Goal: Information Seeking & Learning: Check status

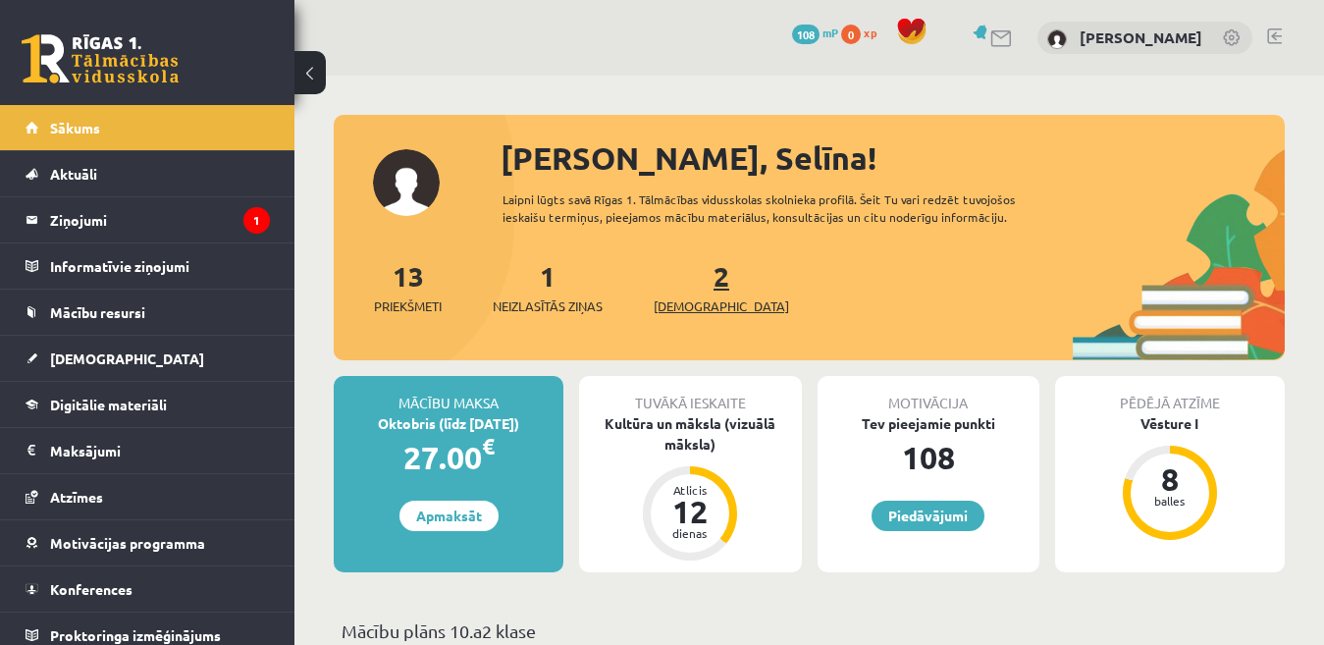
click at [693, 309] on span "[DEMOGRAPHIC_DATA]" at bounding box center [721, 306] width 135 height 20
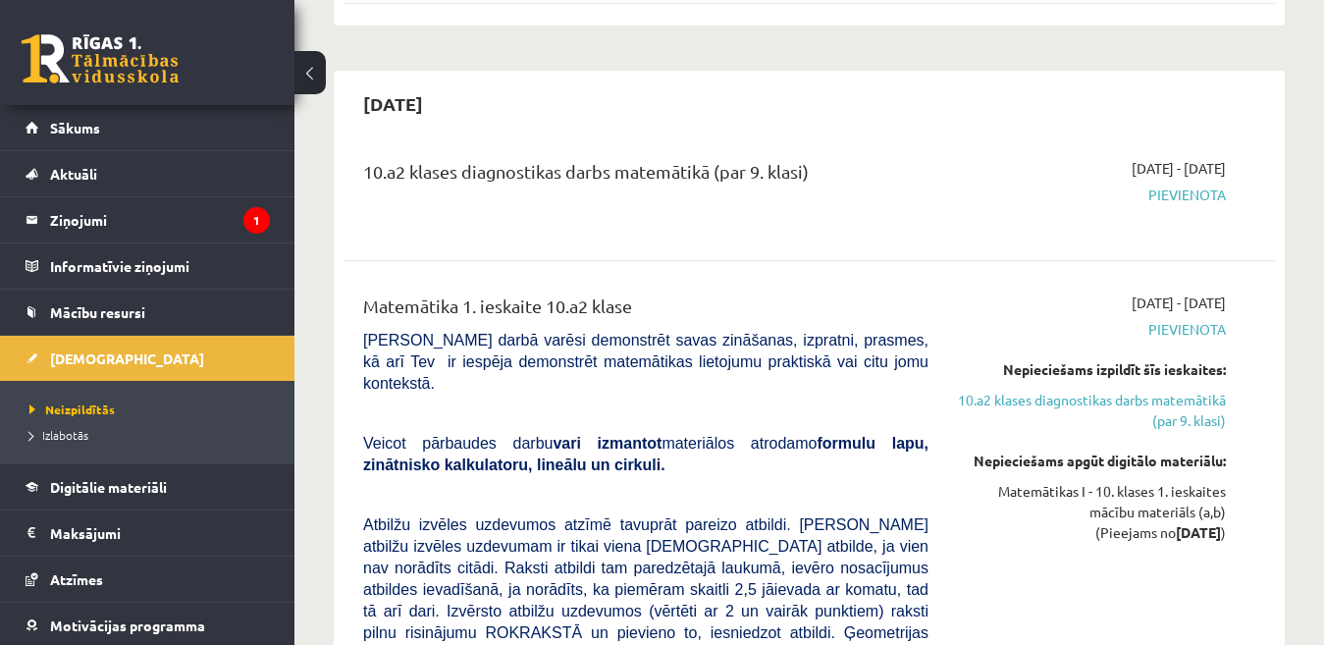
scroll to position [992, 0]
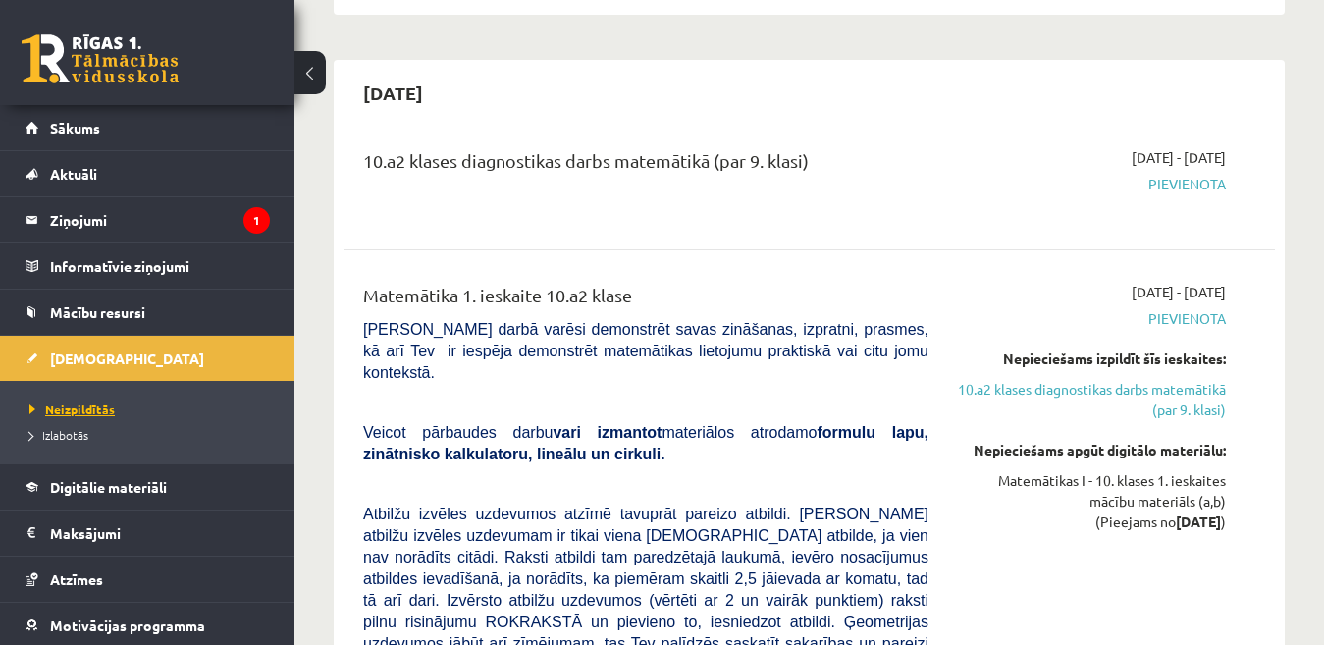
click at [80, 406] on span "Neizpildītās" at bounding box center [71, 409] width 85 height 16
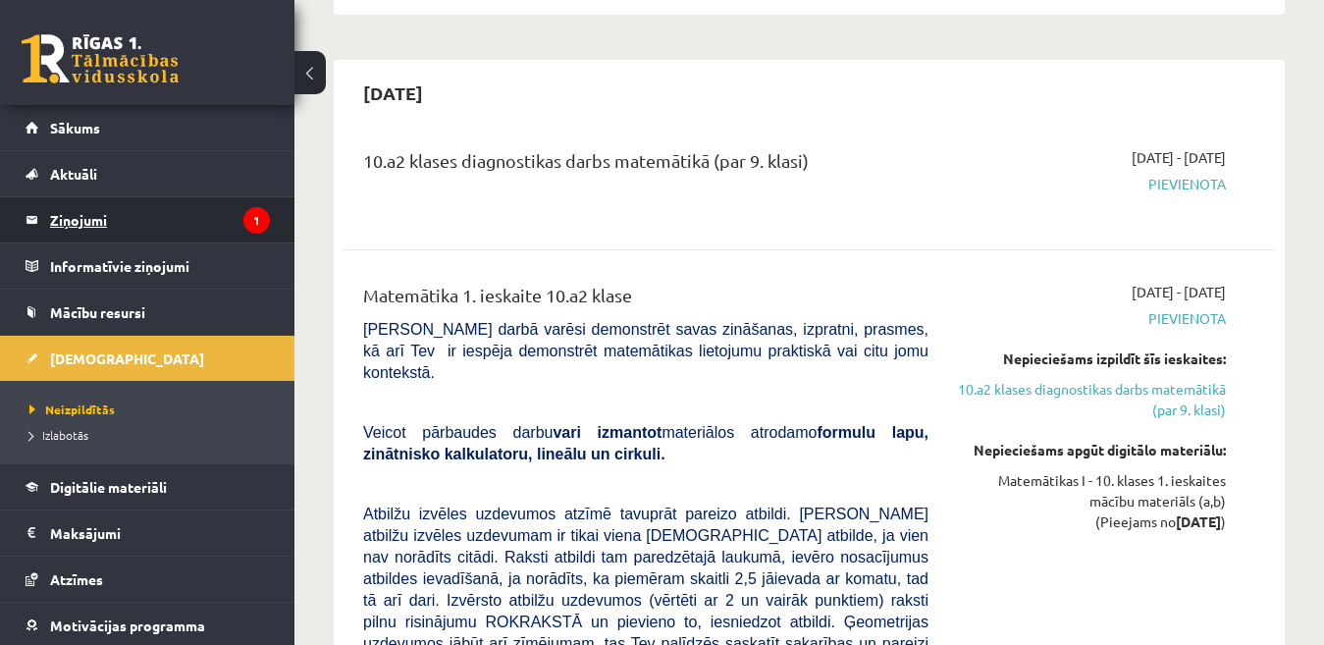
click at [94, 225] on legend "Ziņojumi 1" at bounding box center [160, 219] width 220 height 45
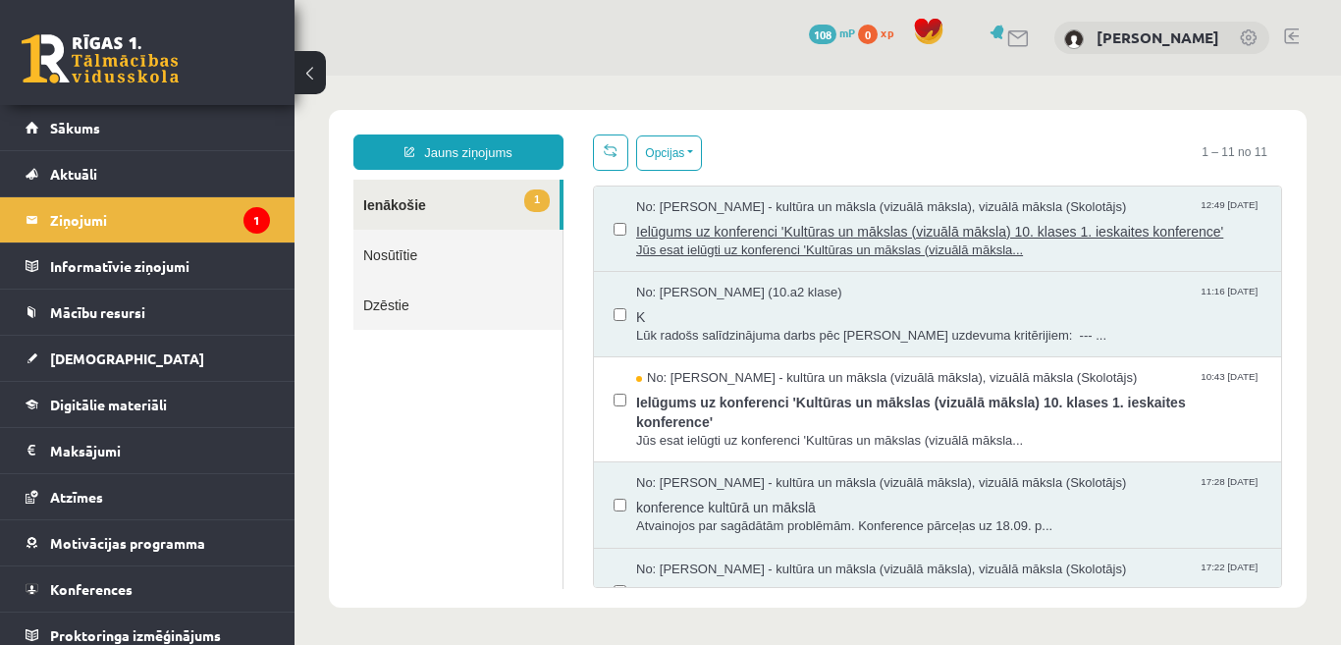
click at [707, 221] on span "Ielūgums uz konferenci 'Kultūras un mākslas (vizuālā māksla) 10. klases 1. iesk…" at bounding box center [948, 229] width 625 height 25
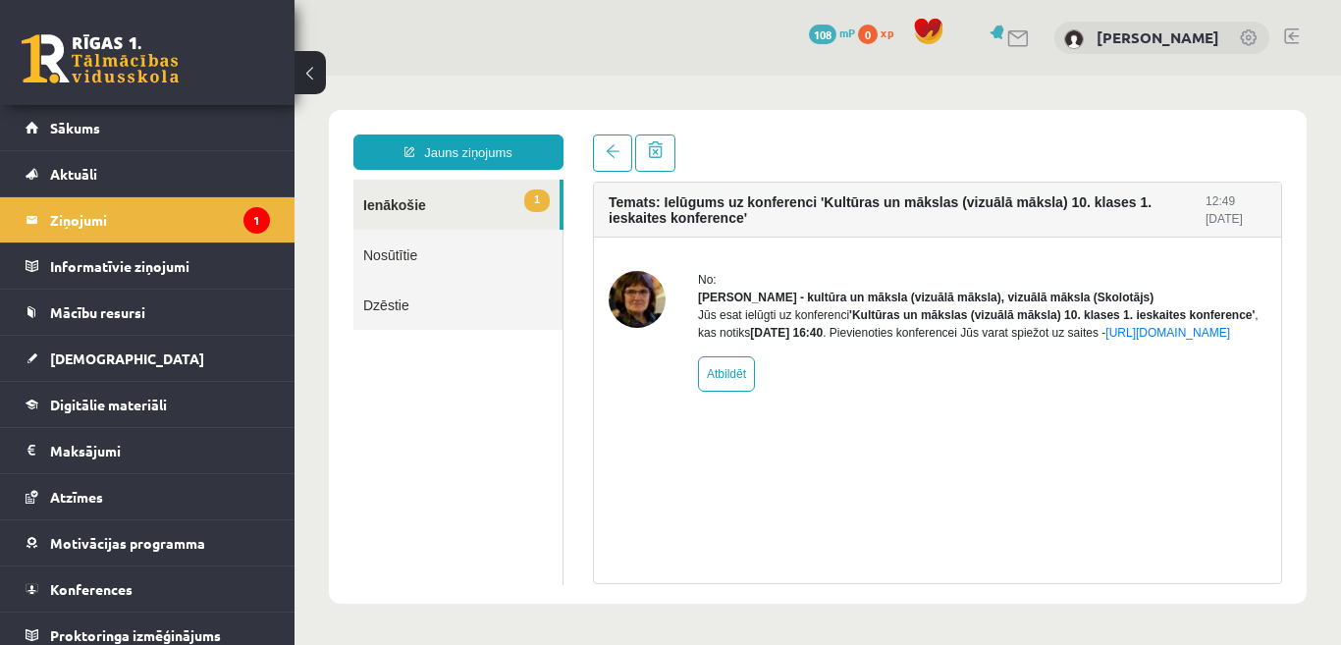
click at [499, 203] on link "1 Ienākošie" at bounding box center [456, 205] width 206 height 50
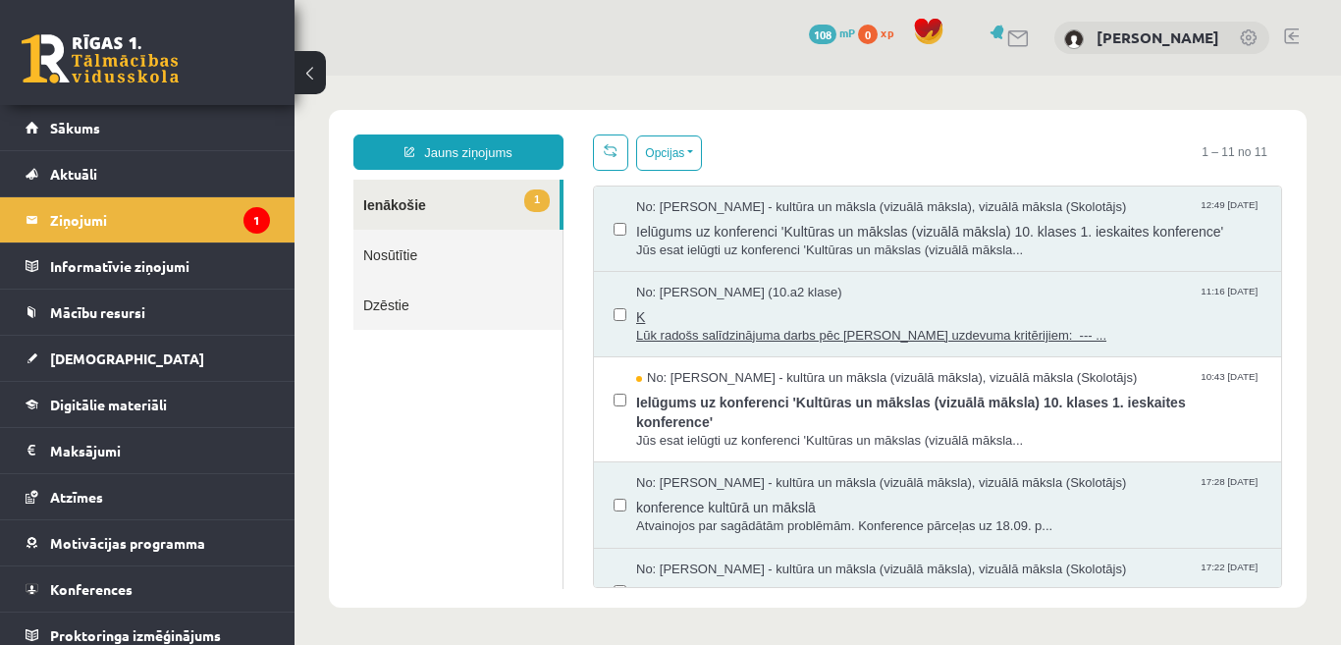
click at [681, 296] on span "No: Ligita Millere (10.a2 klase)" at bounding box center [739, 293] width 206 height 19
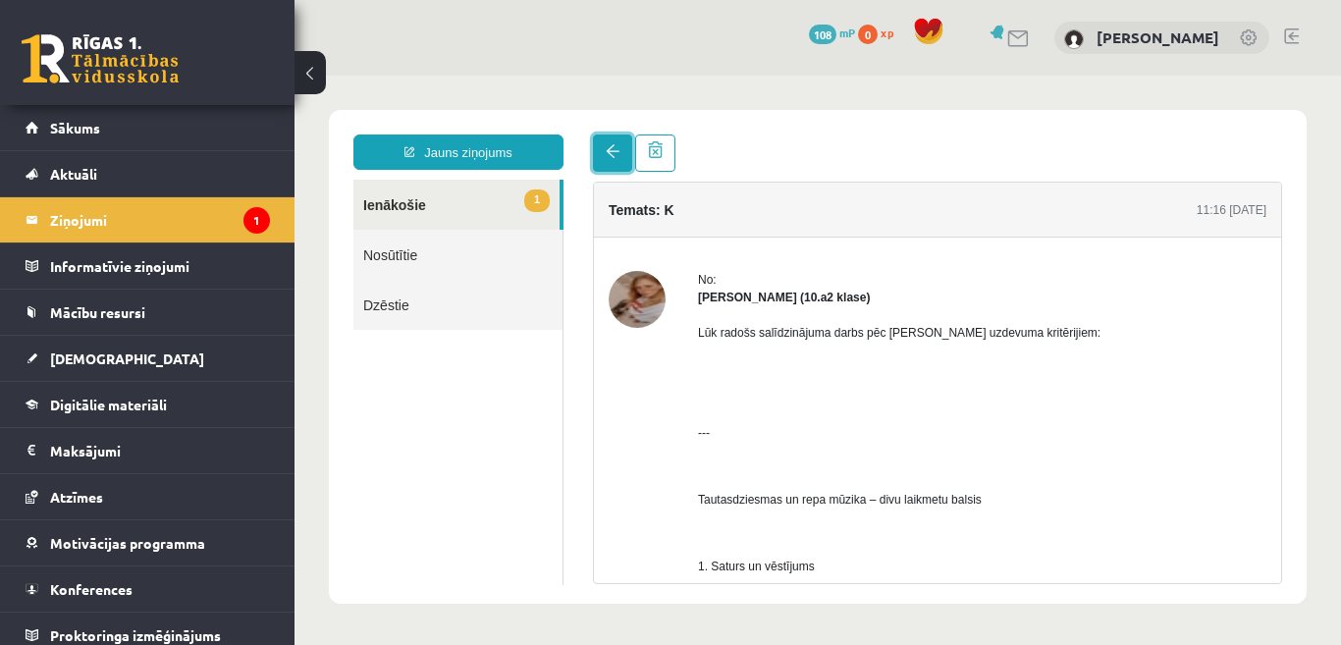
click at [613, 142] on link at bounding box center [612, 152] width 39 height 37
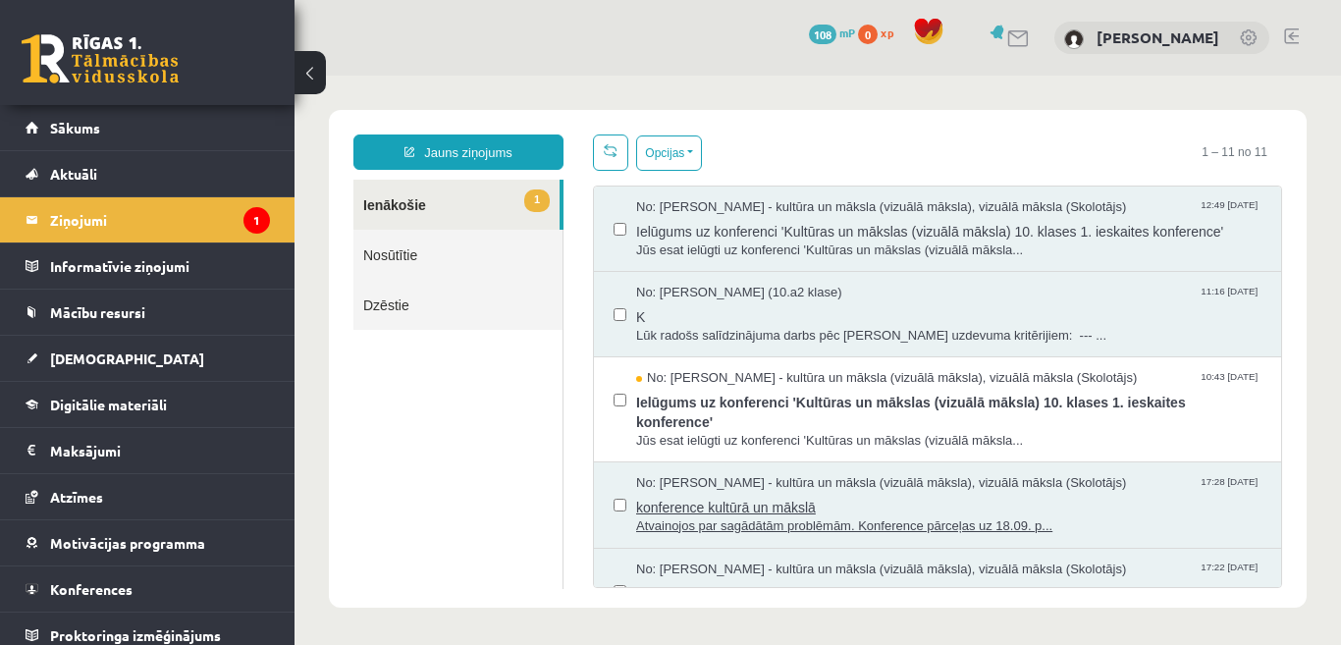
click at [773, 475] on span "No: Ilze Kolka - kultūra un māksla (vizuālā māksla), vizuālā māksla (Skolotājs)" at bounding box center [881, 483] width 490 height 19
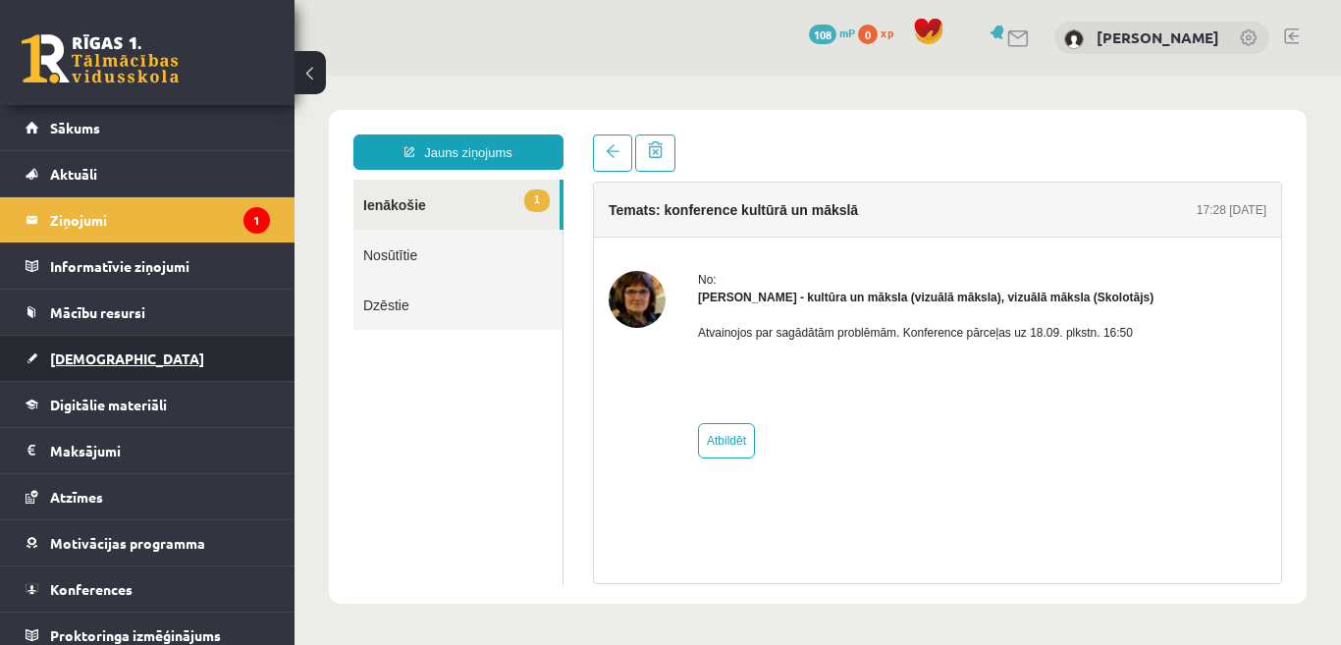
click at [84, 350] on span "[DEMOGRAPHIC_DATA]" at bounding box center [127, 358] width 154 height 18
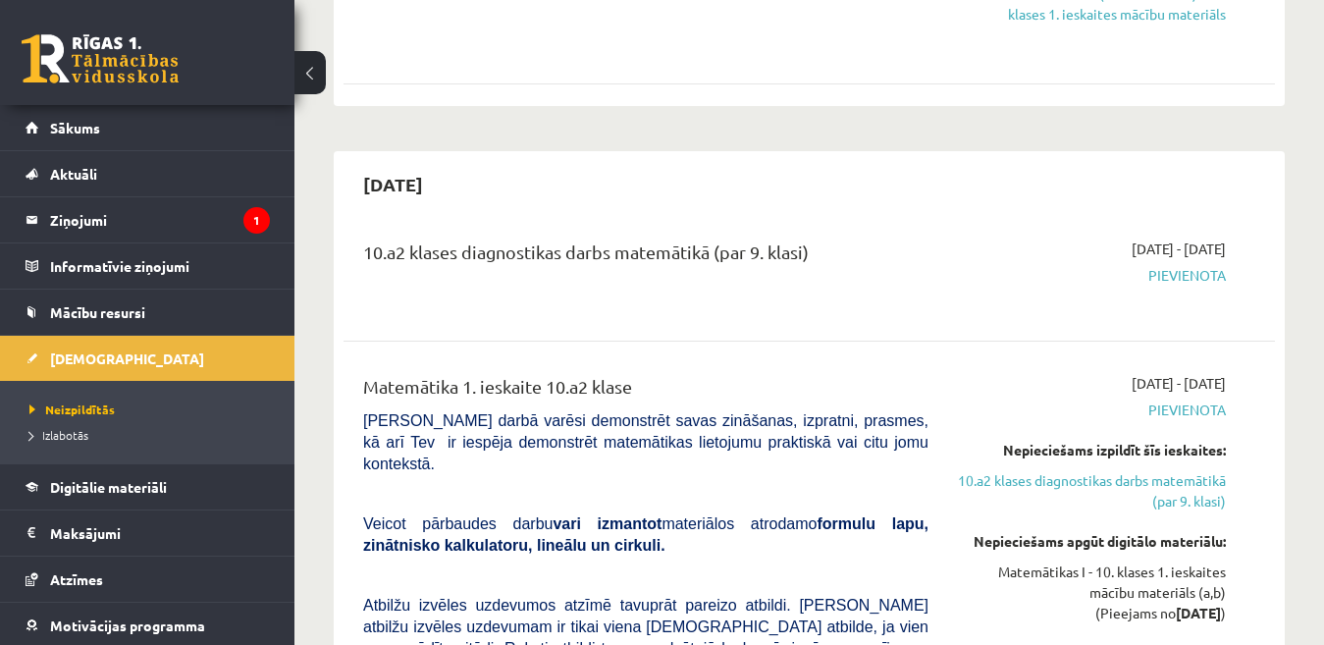
scroll to position [982, 0]
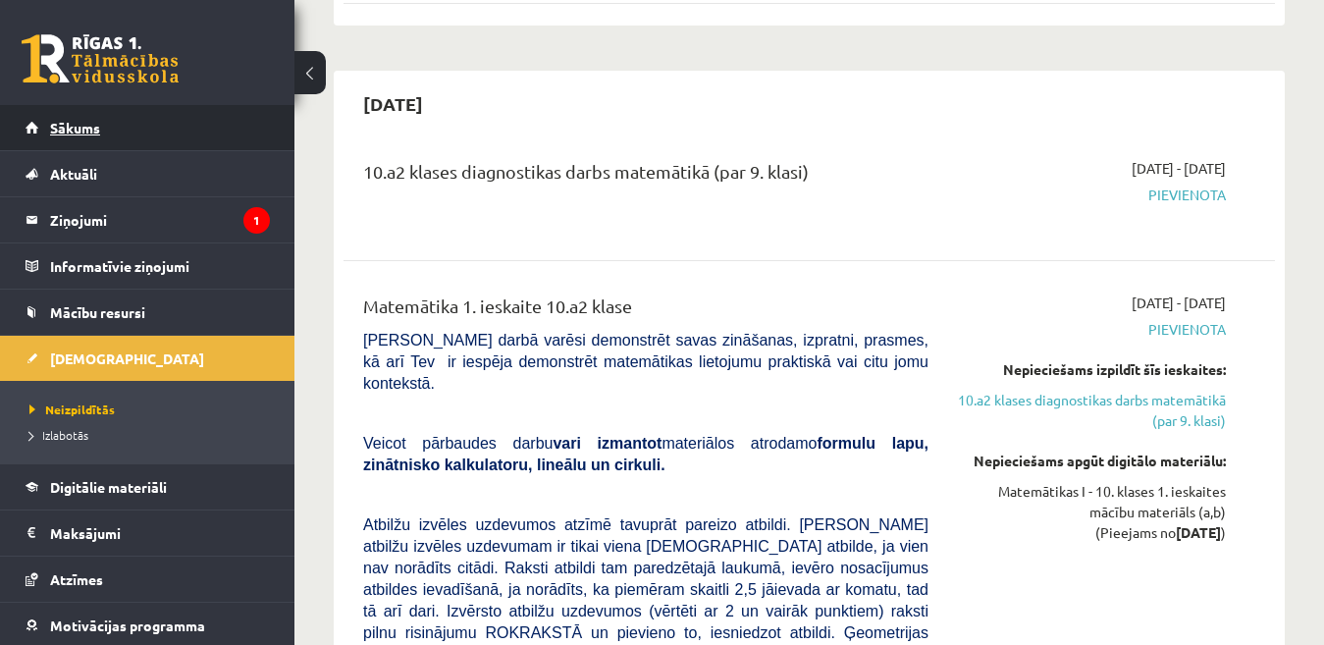
click at [93, 131] on span "Sākums" at bounding box center [75, 128] width 50 height 18
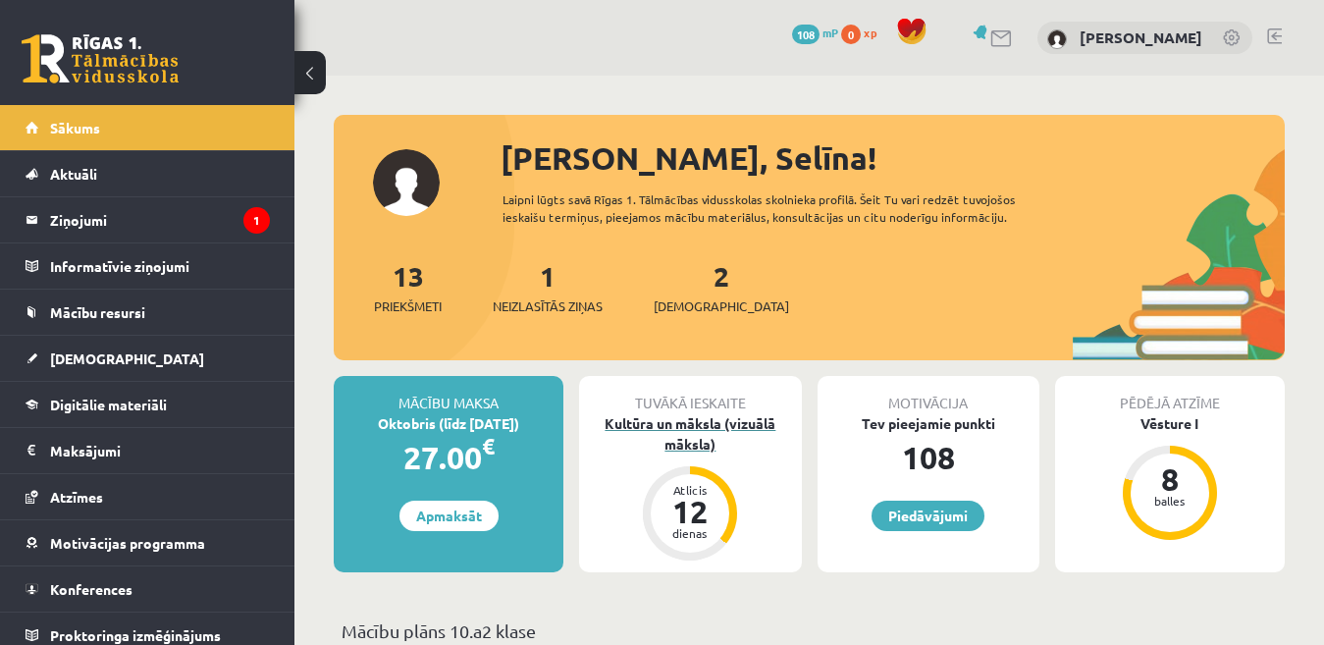
click at [667, 440] on div "Kultūra un māksla (vizuālā māksla)" at bounding box center [690, 433] width 222 height 41
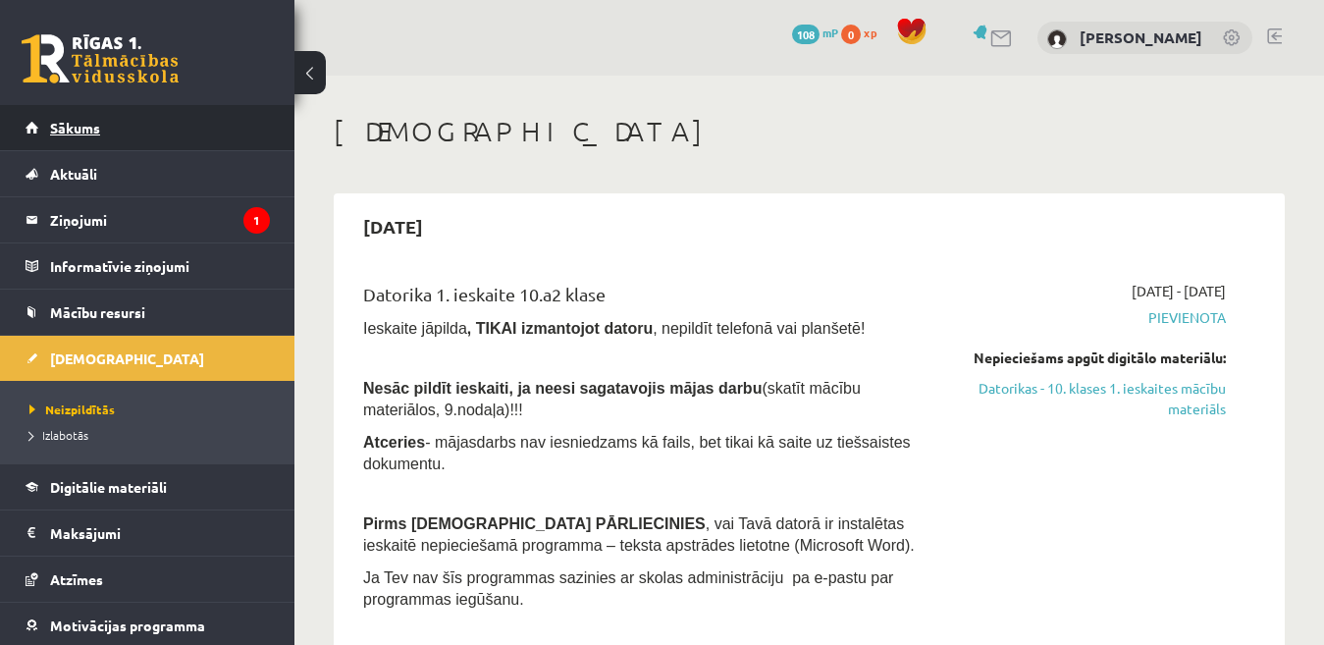
click at [92, 123] on span "Sākums" at bounding box center [75, 128] width 50 height 18
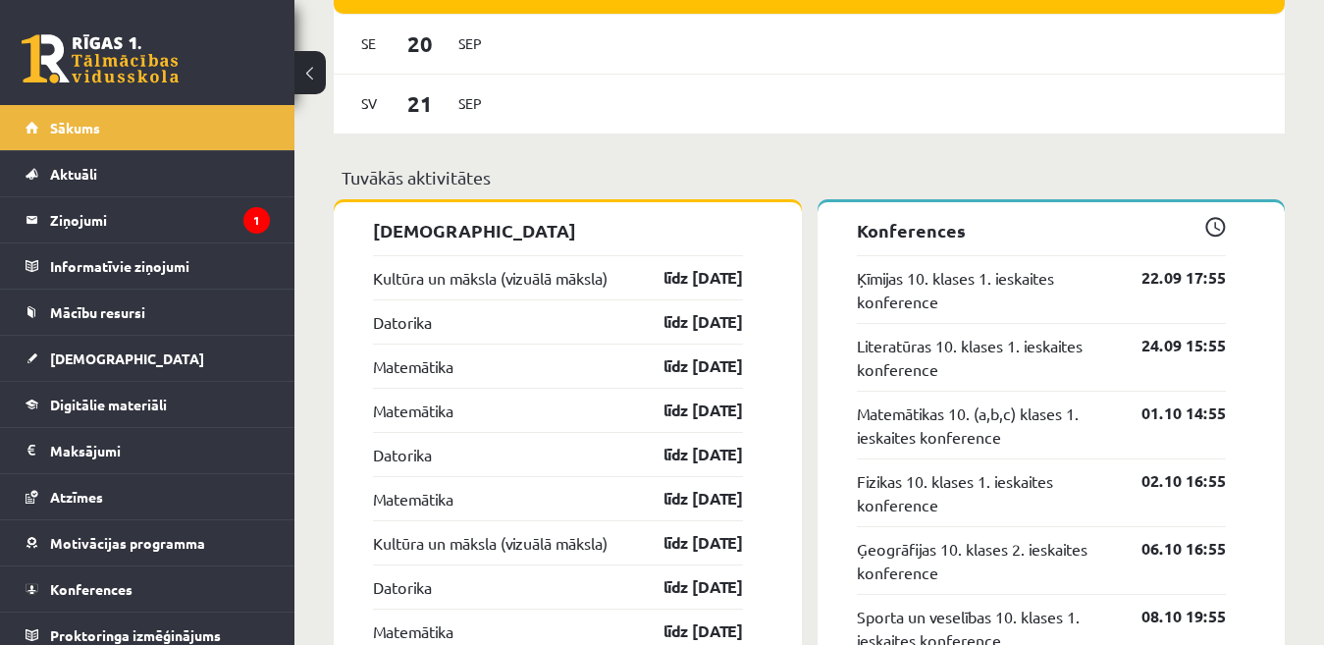
scroll to position [1660, 0]
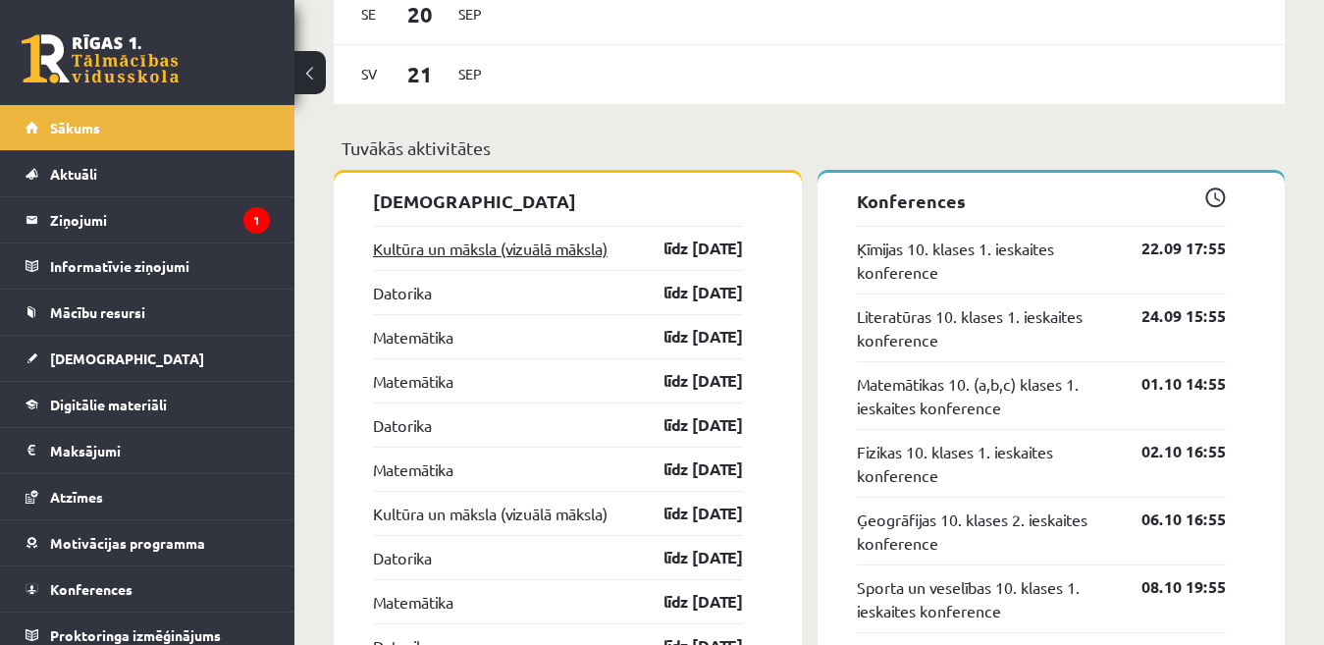
click at [560, 245] on link "Kultūra un māksla (vizuālā māksla)" at bounding box center [490, 249] width 235 height 24
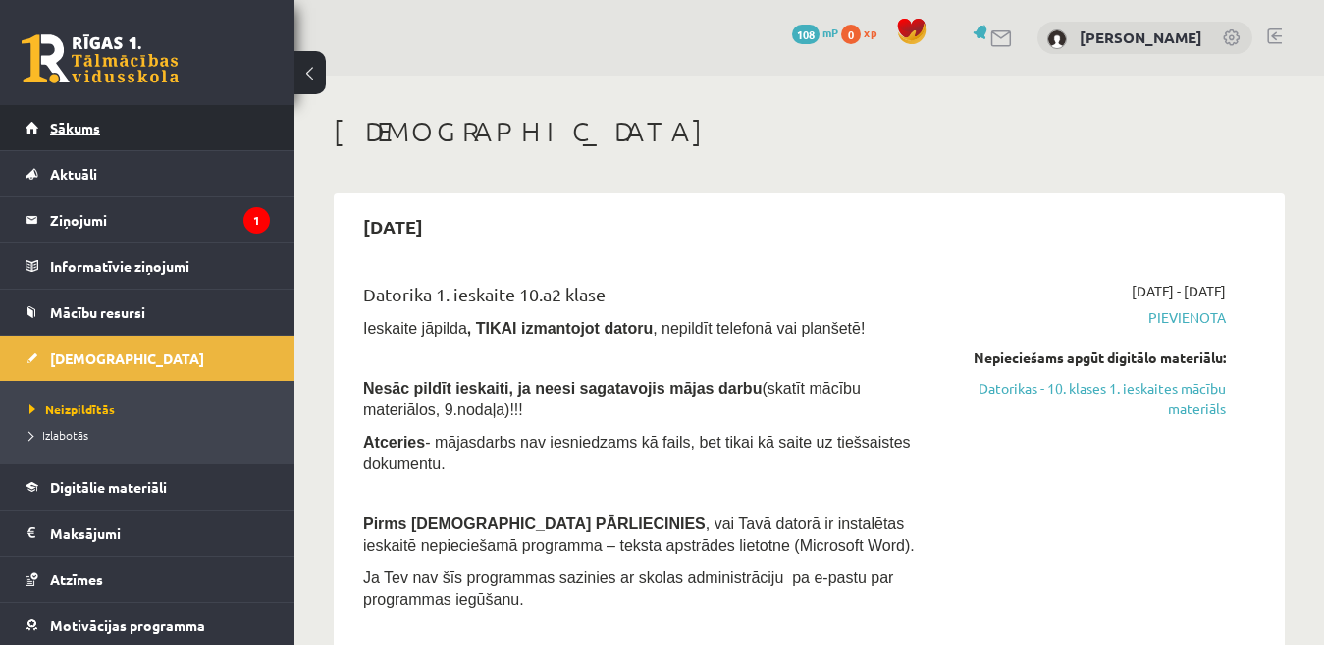
click at [98, 136] on link "Sākums" at bounding box center [148, 127] width 244 height 45
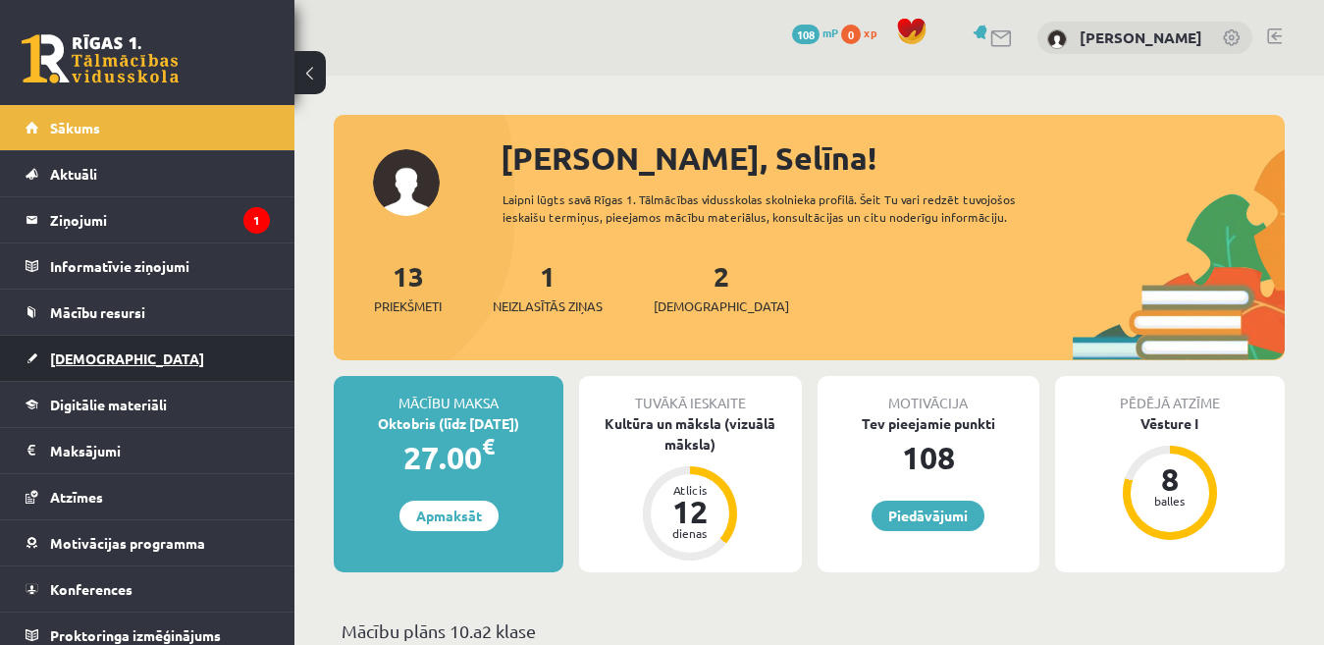
click at [95, 351] on span "[DEMOGRAPHIC_DATA]" at bounding box center [127, 358] width 154 height 18
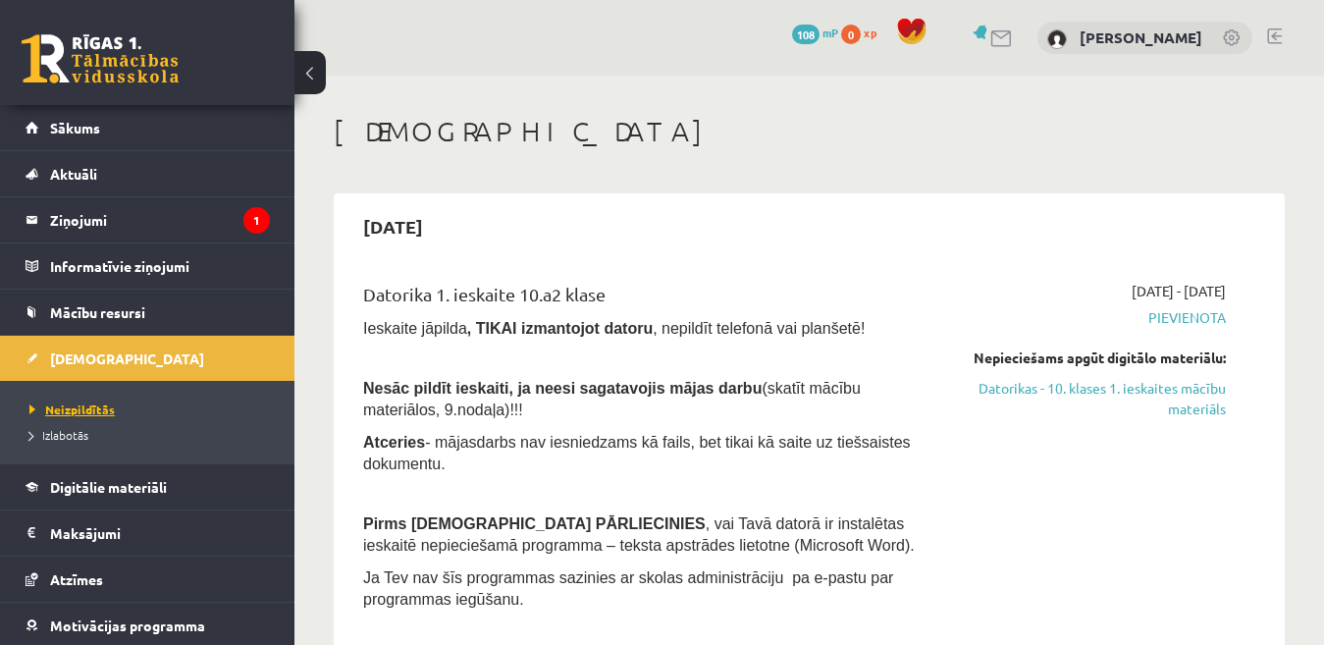
click at [84, 409] on span "Neizpildītās" at bounding box center [71, 409] width 85 height 16
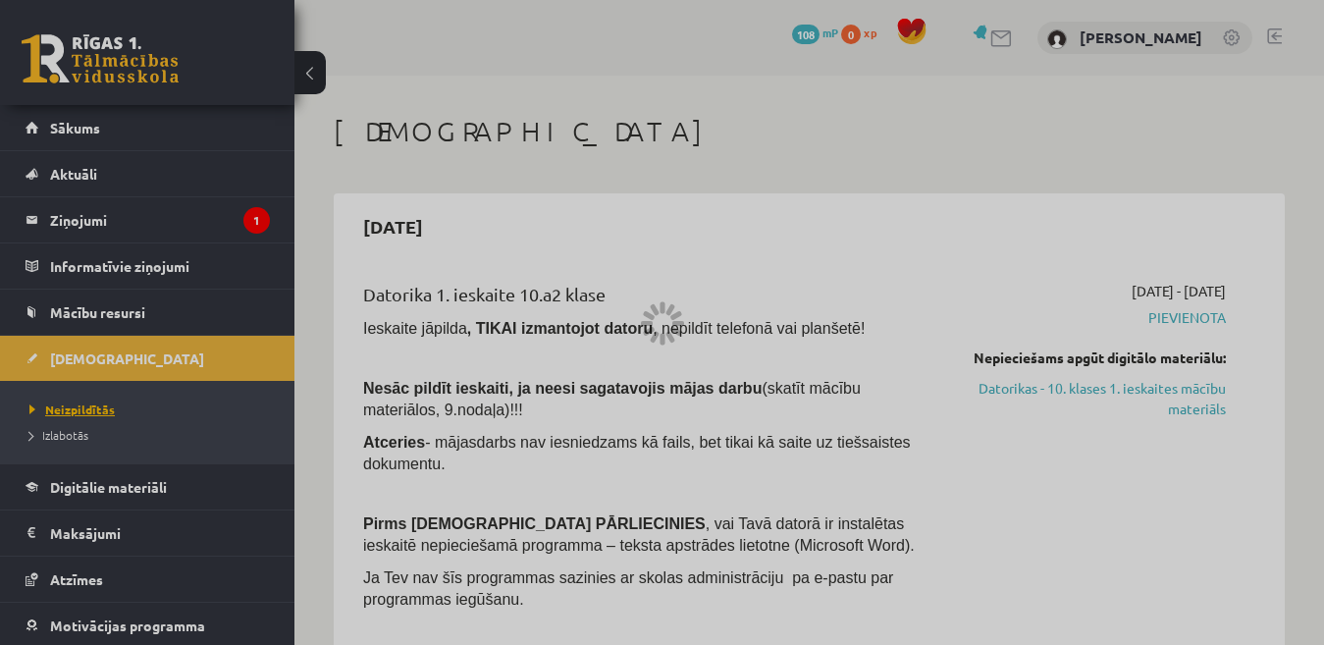
click at [84, 409] on div at bounding box center [662, 322] width 1324 height 645
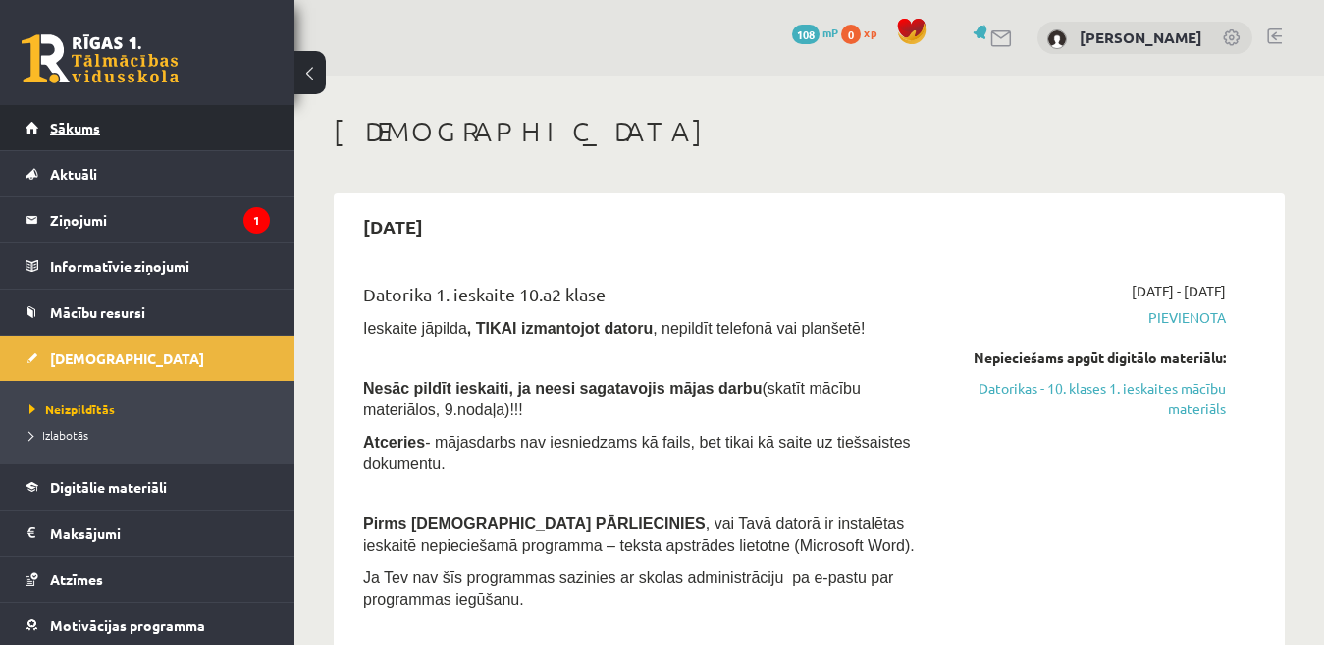
click at [81, 129] on span "Sākums" at bounding box center [75, 128] width 50 height 18
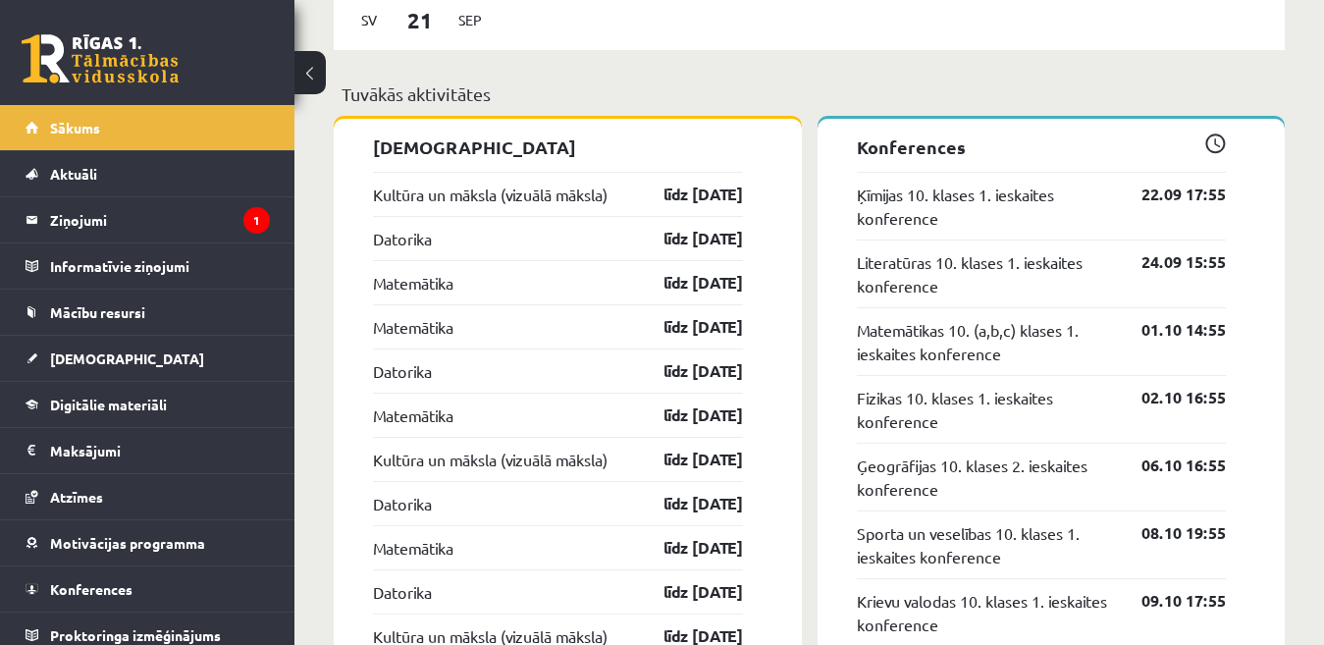
scroll to position [1718, 0]
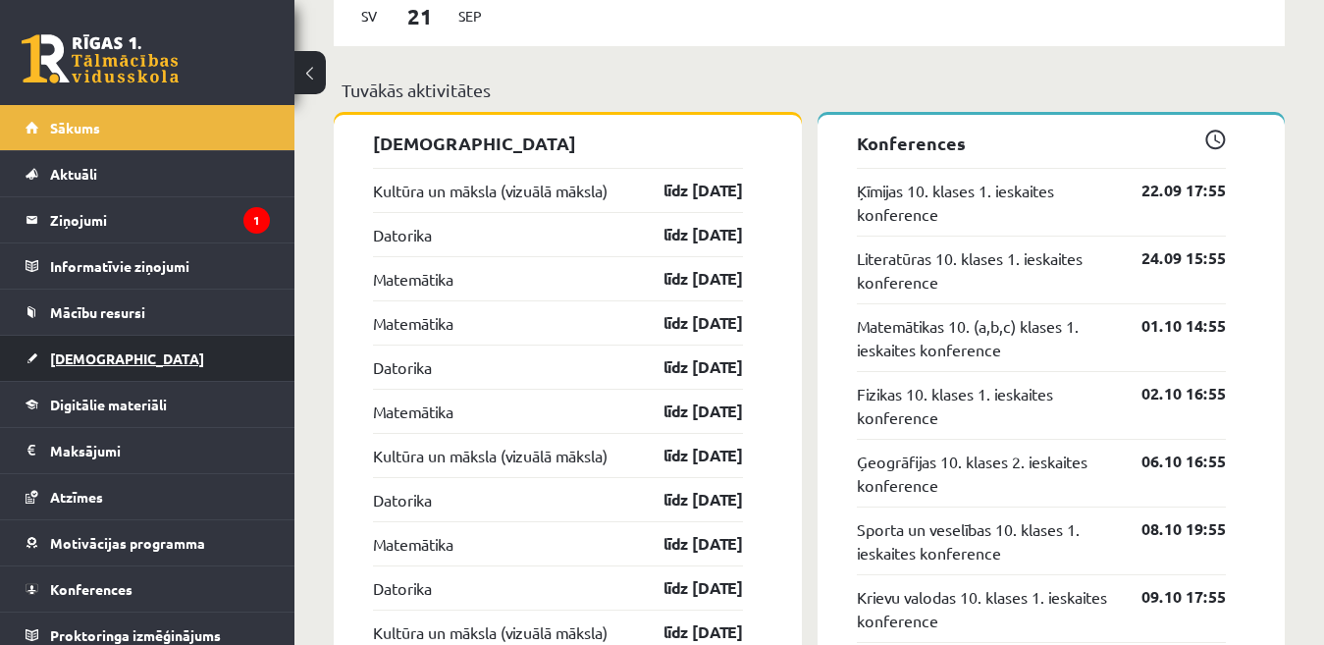
click at [86, 371] on link "[DEMOGRAPHIC_DATA]" at bounding box center [148, 358] width 244 height 45
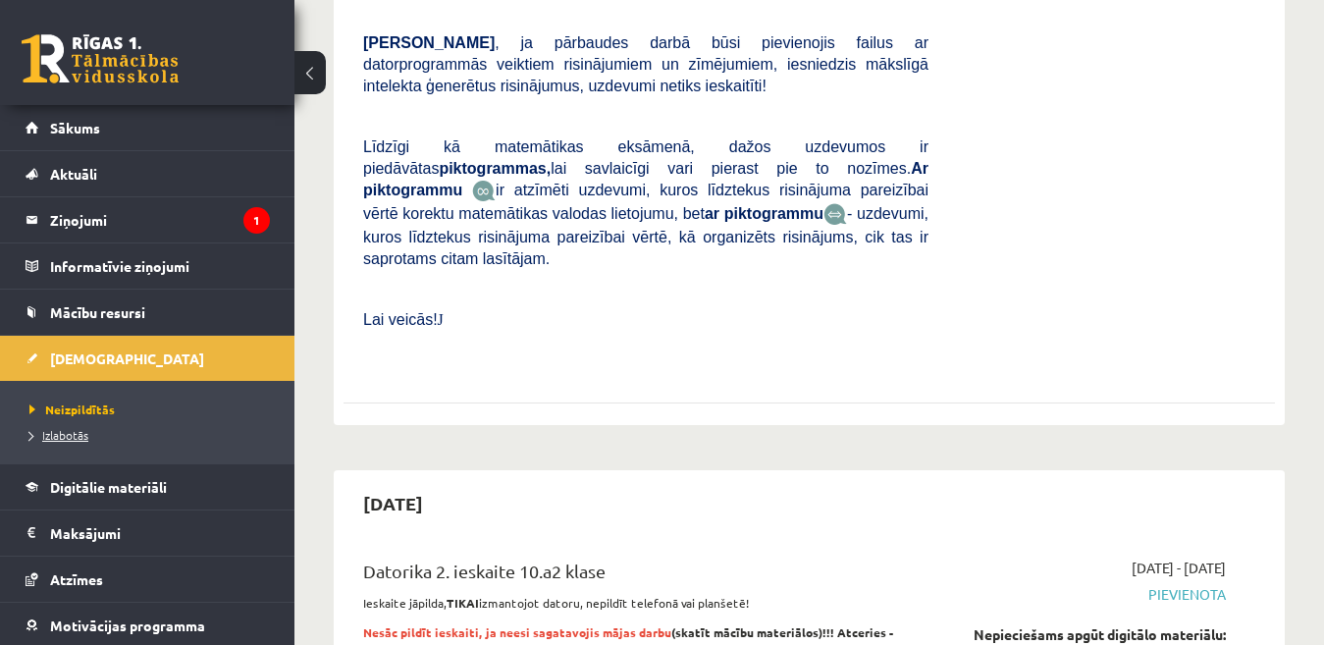
click at [84, 429] on span "Izlabotās" at bounding box center [58, 435] width 59 height 16
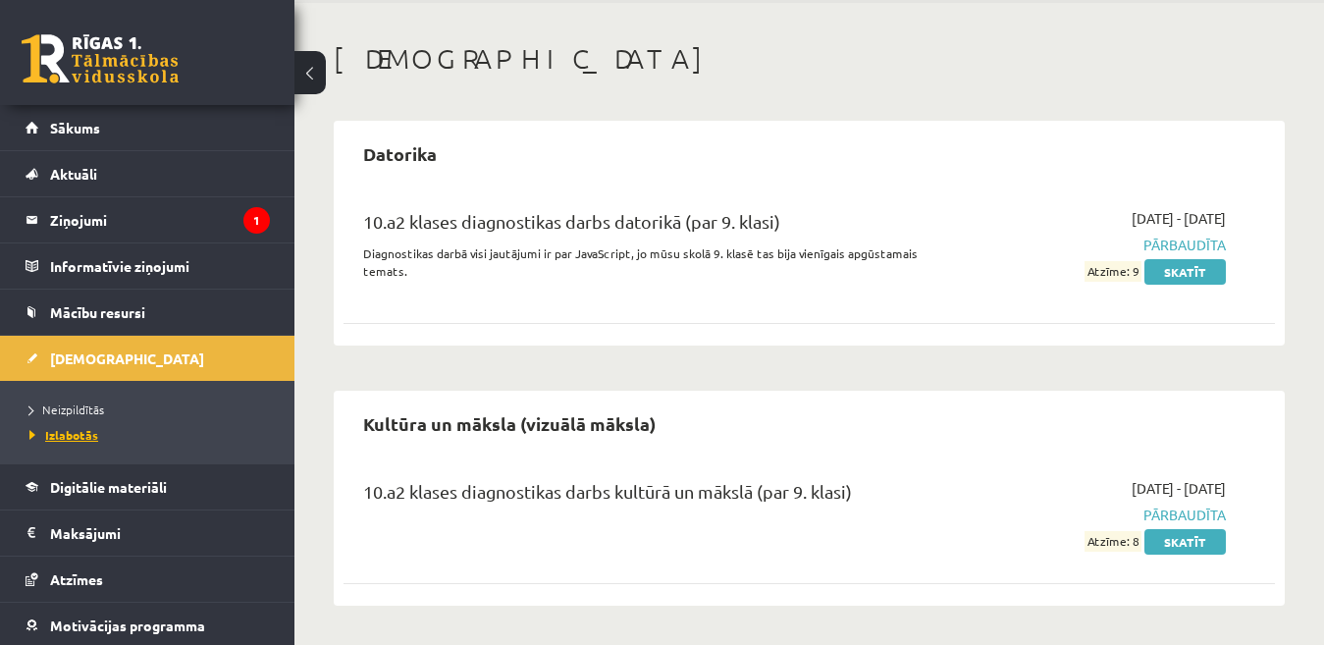
scroll to position [73, 0]
click at [78, 144] on link "Sākums" at bounding box center [148, 127] width 244 height 45
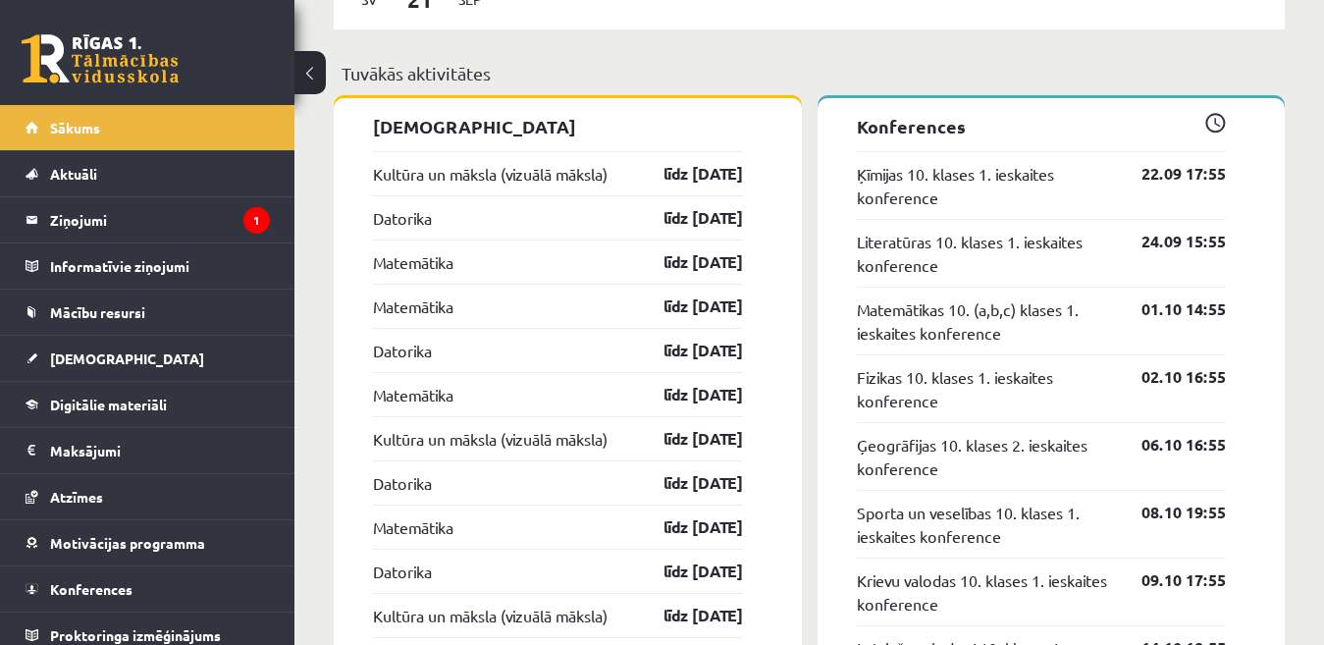
scroll to position [1738, 0]
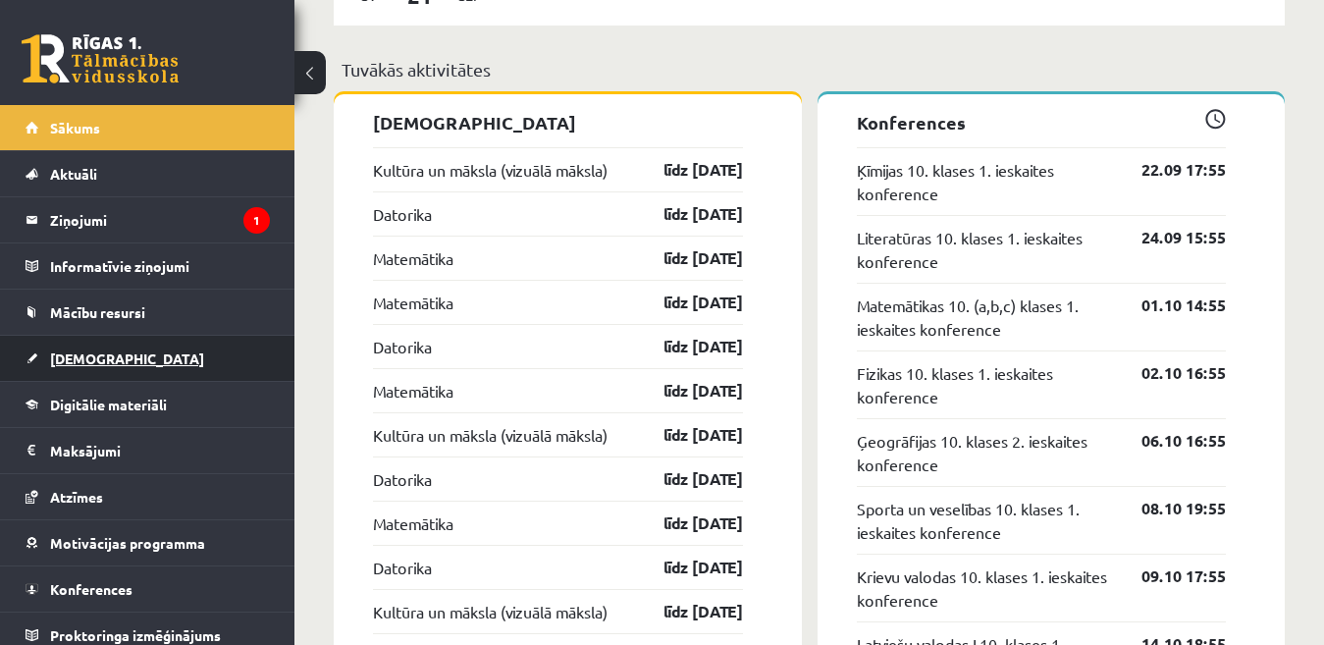
click at [96, 359] on span "[DEMOGRAPHIC_DATA]" at bounding box center [127, 358] width 154 height 18
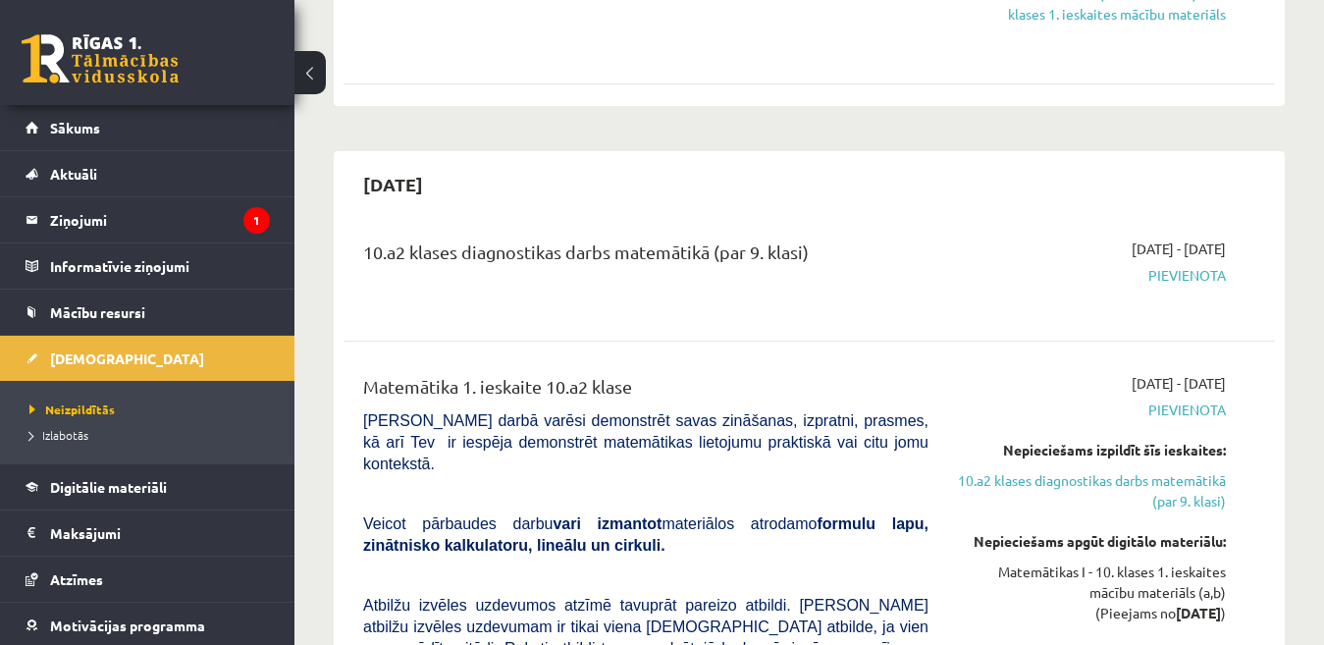
scroll to position [913, 0]
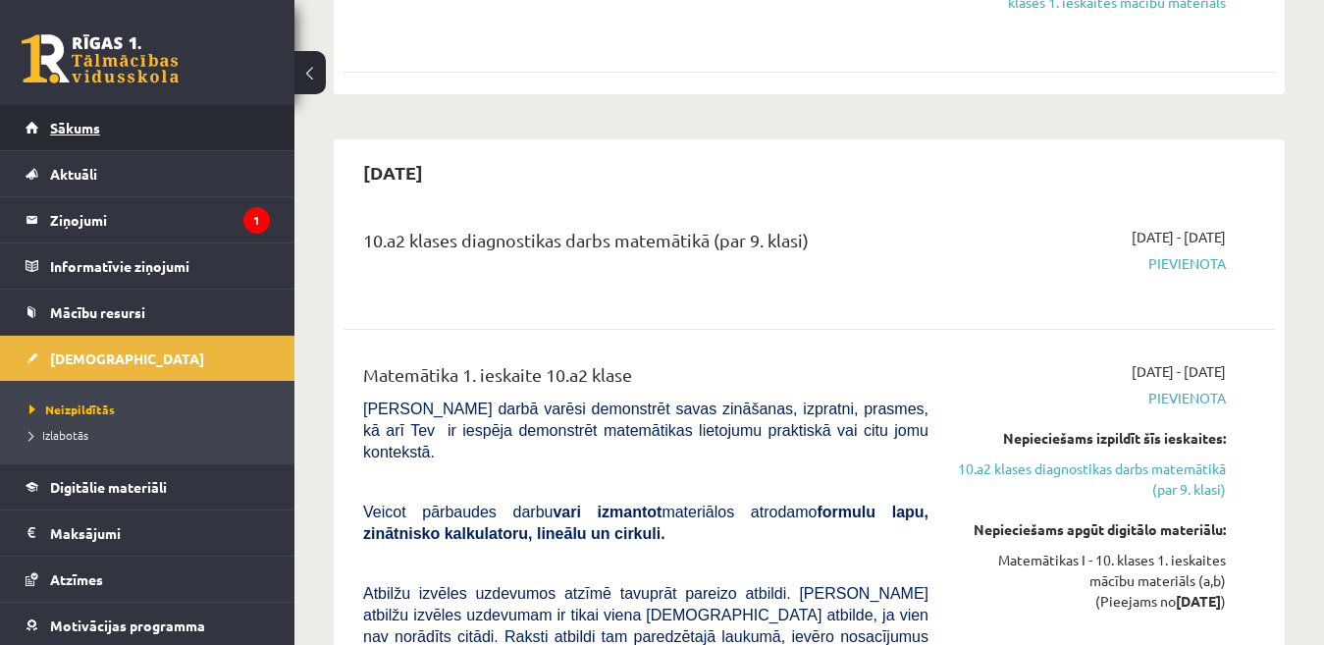
click at [59, 135] on link "Sākums" at bounding box center [148, 127] width 244 height 45
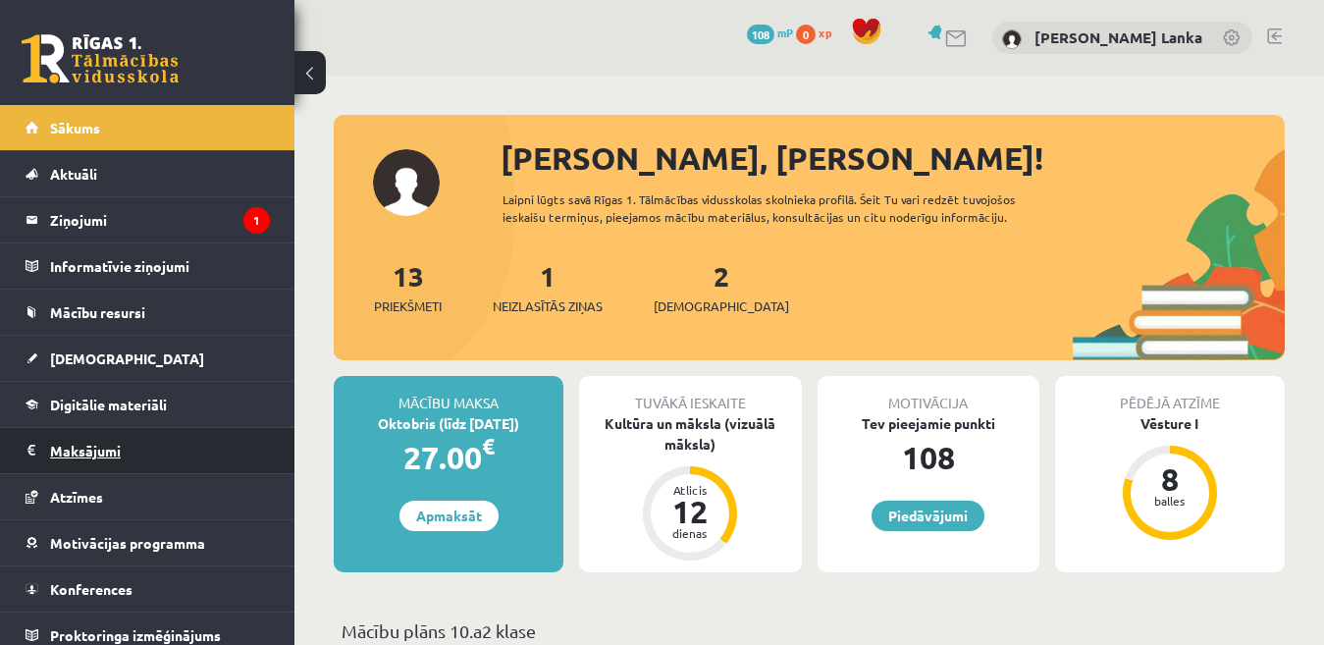
click at [62, 441] on legend "Maksājumi 0" at bounding box center [160, 450] width 220 height 45
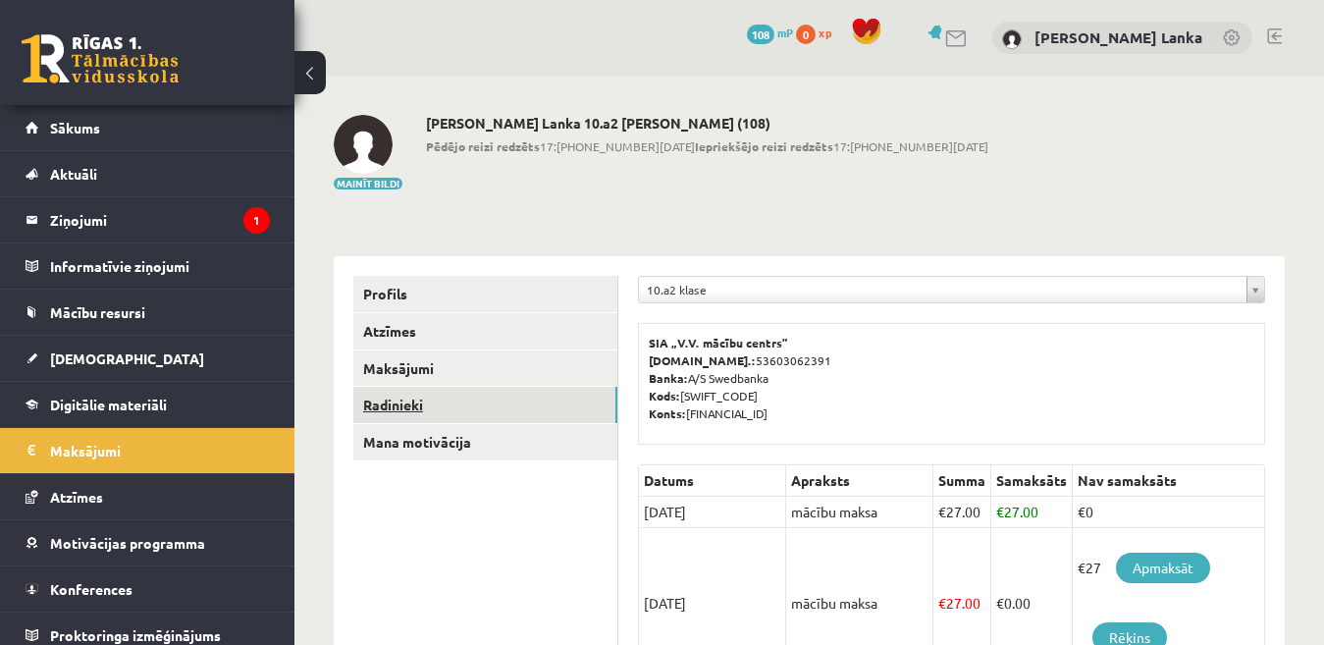
click at [368, 408] on link "Radinieki" at bounding box center [485, 405] width 264 height 36
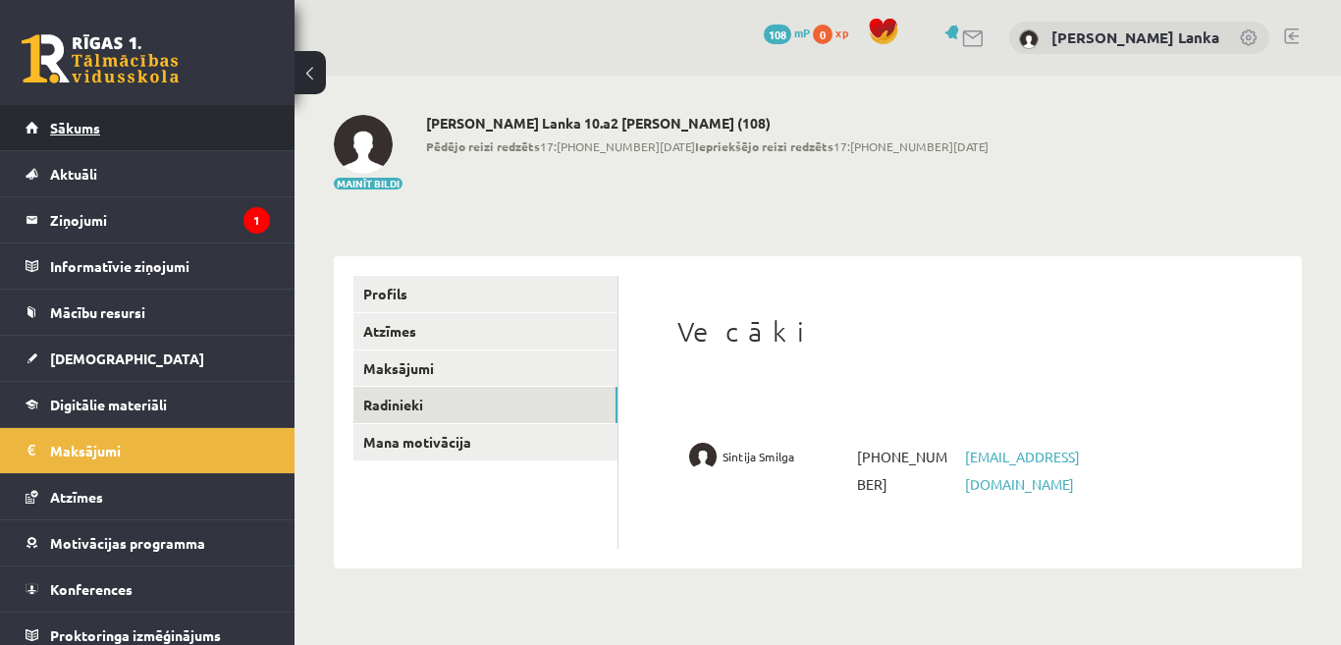
click at [85, 128] on span "Sākums" at bounding box center [75, 128] width 50 height 18
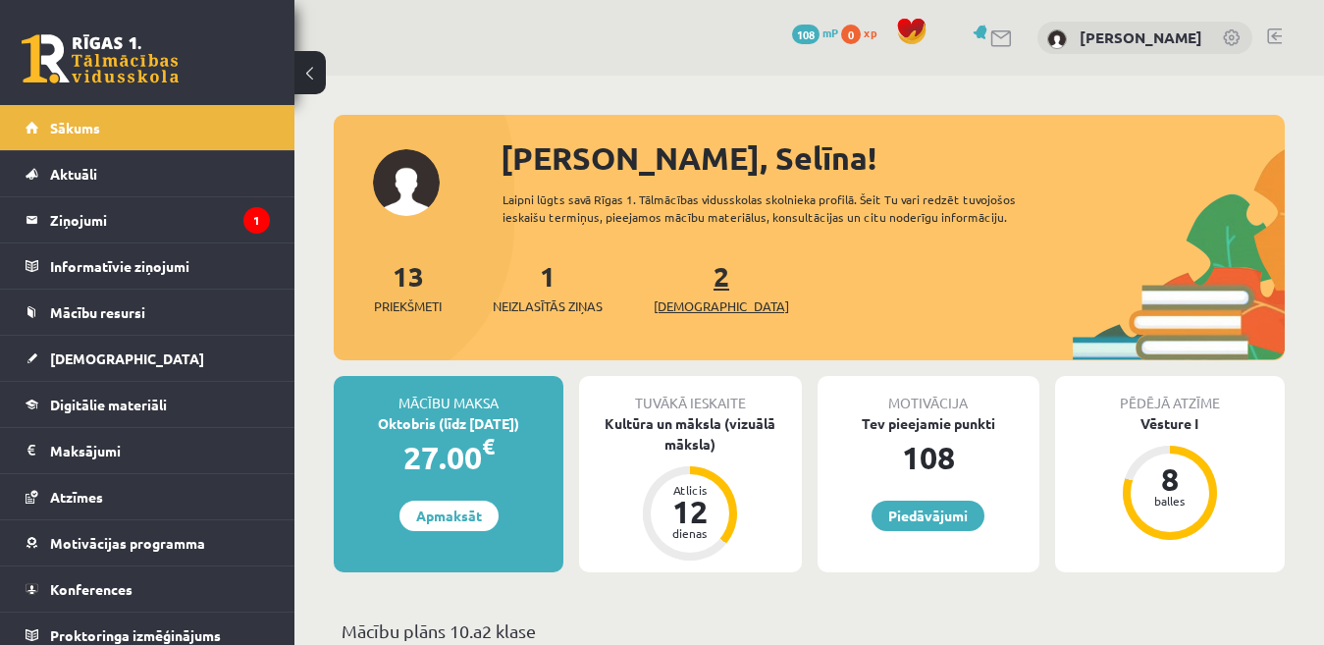
click at [688, 302] on span "[DEMOGRAPHIC_DATA]" at bounding box center [721, 306] width 135 height 20
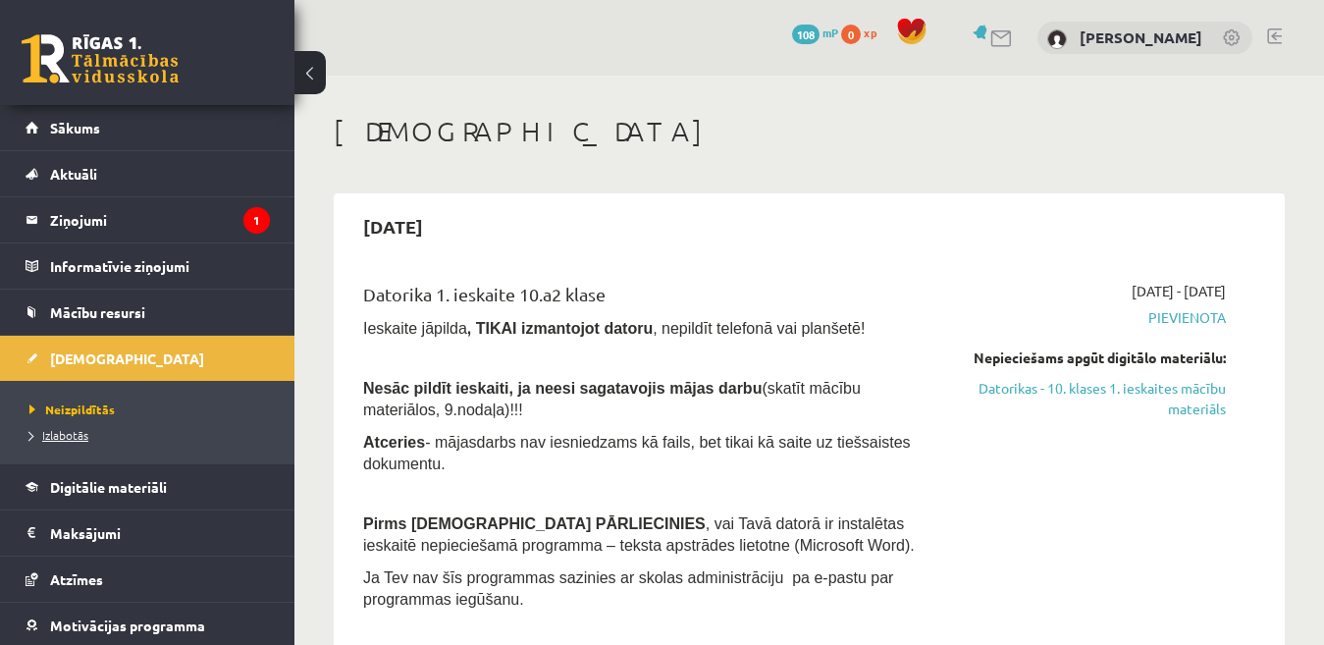
click at [69, 437] on span "Izlabotās" at bounding box center [58, 435] width 59 height 16
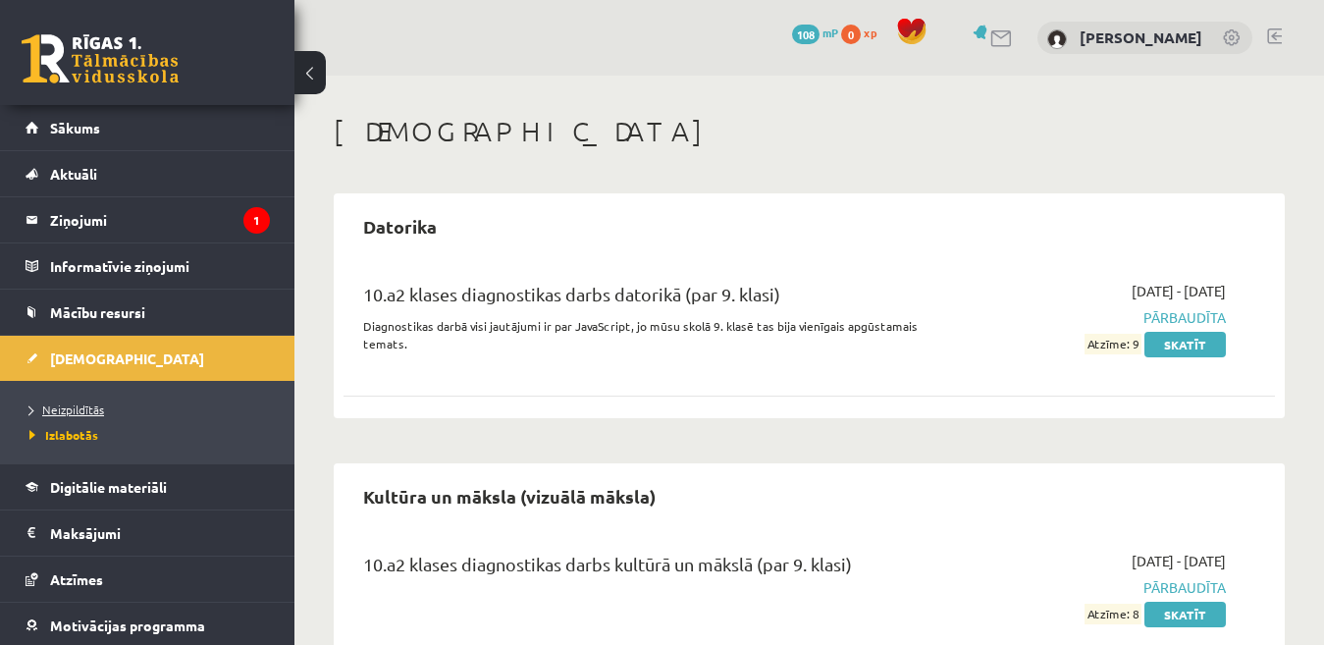
click at [76, 402] on span "Neizpildītās" at bounding box center [66, 409] width 75 height 16
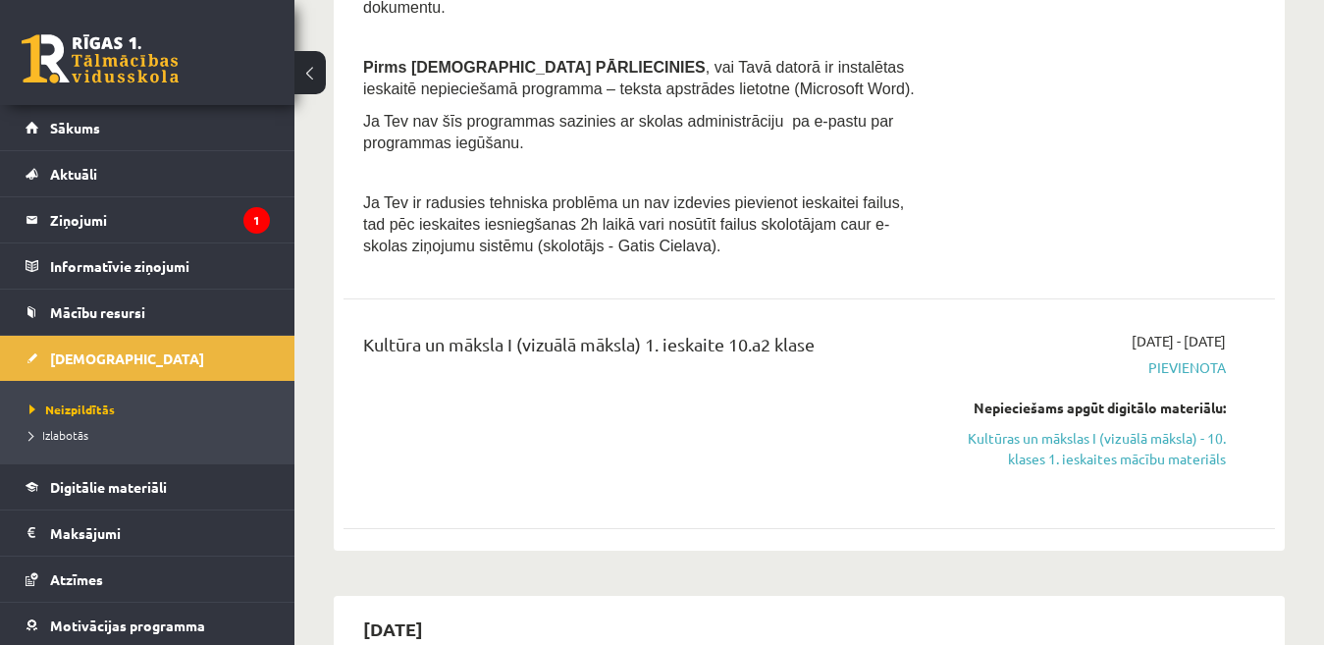
scroll to position [445, 0]
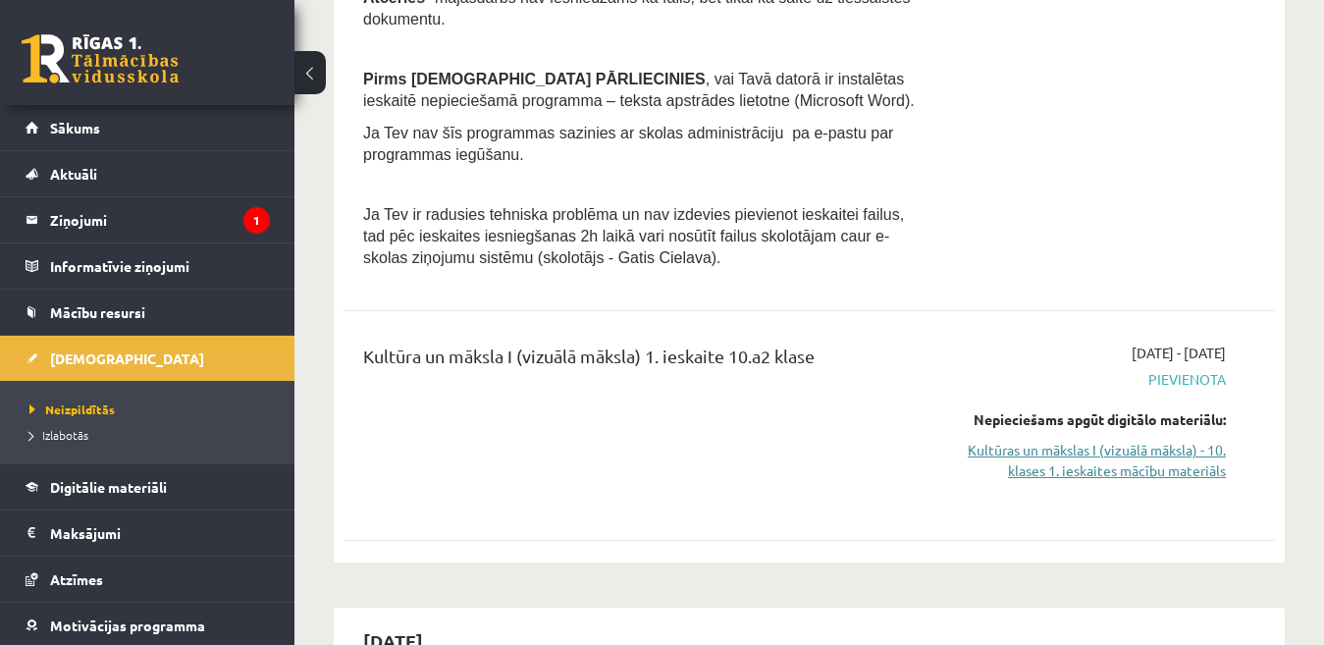
click at [1124, 454] on link "Kultūras un mākslas I (vizuālā māksla) - 10. klases 1. ieskaites mācību materiā…" at bounding box center [1092, 460] width 268 height 41
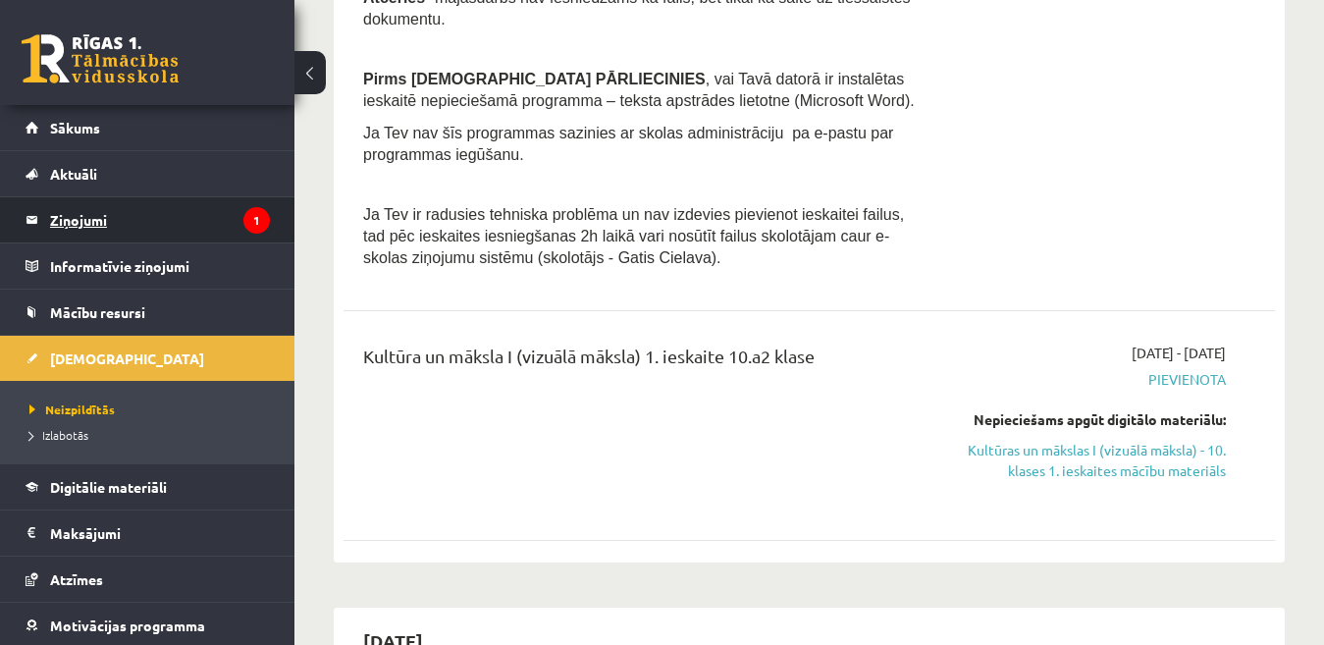
click at [247, 218] on icon "1" at bounding box center [256, 220] width 27 height 27
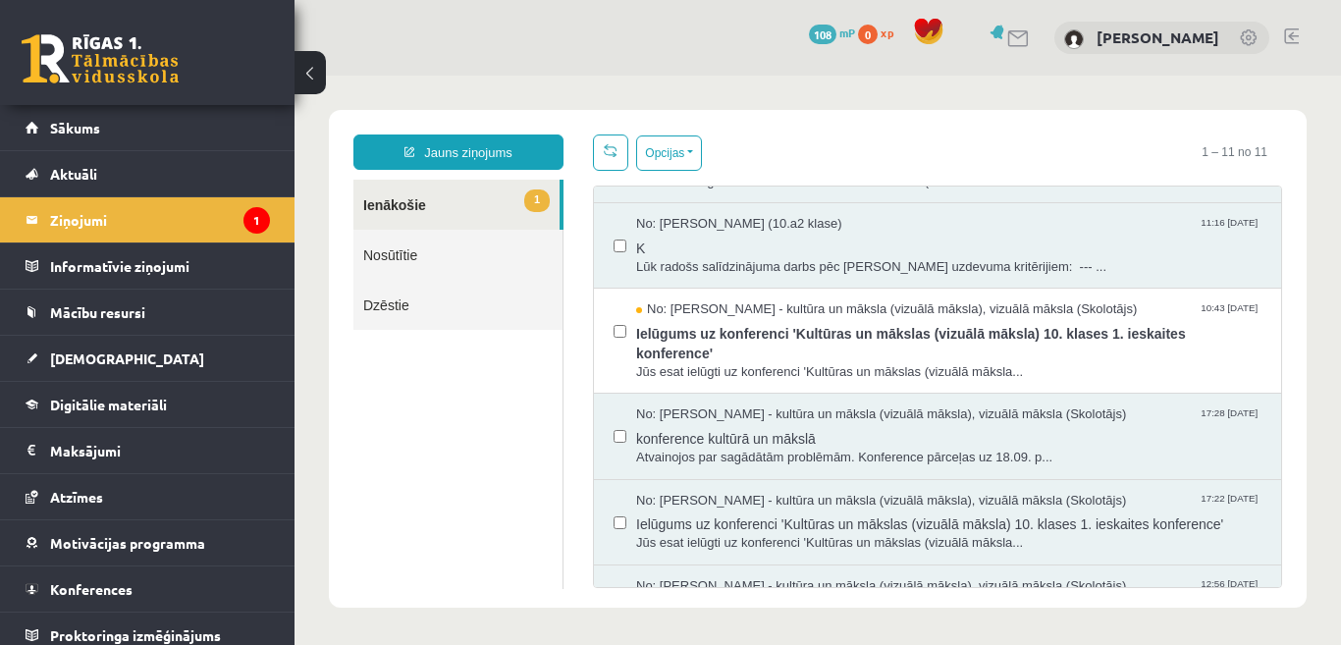
scroll to position [75, 0]
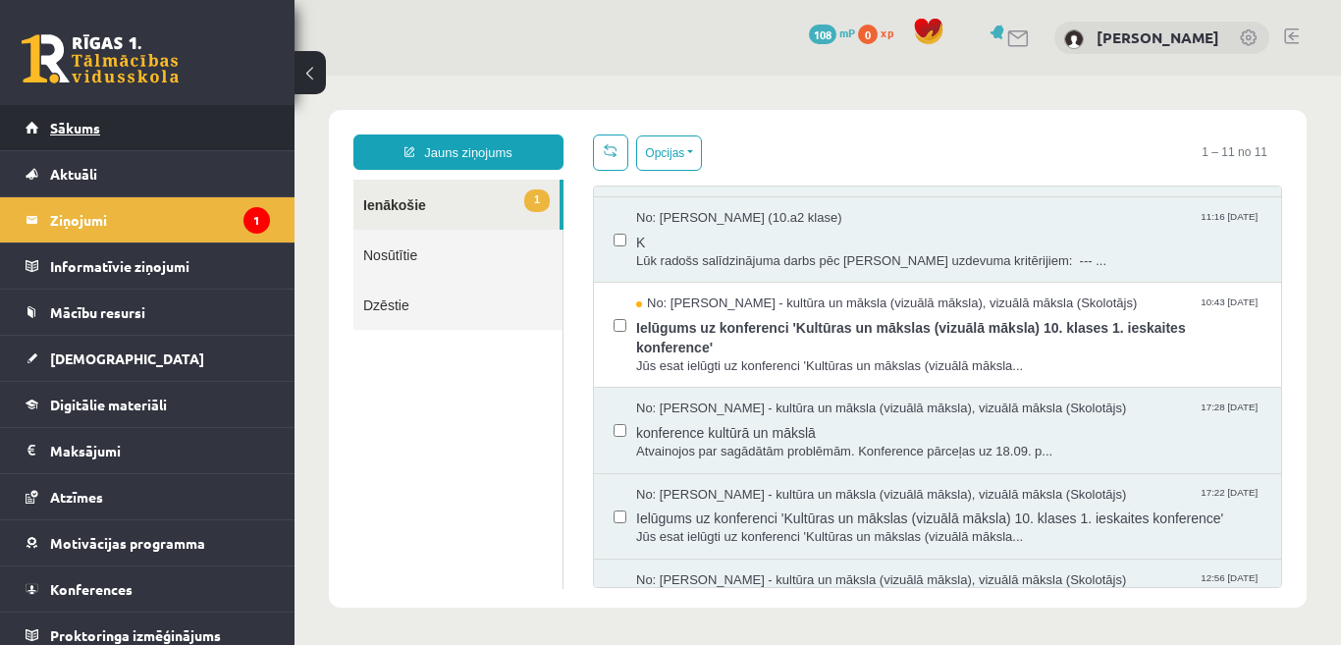
click at [228, 122] on link "Sākums" at bounding box center [148, 127] width 244 height 45
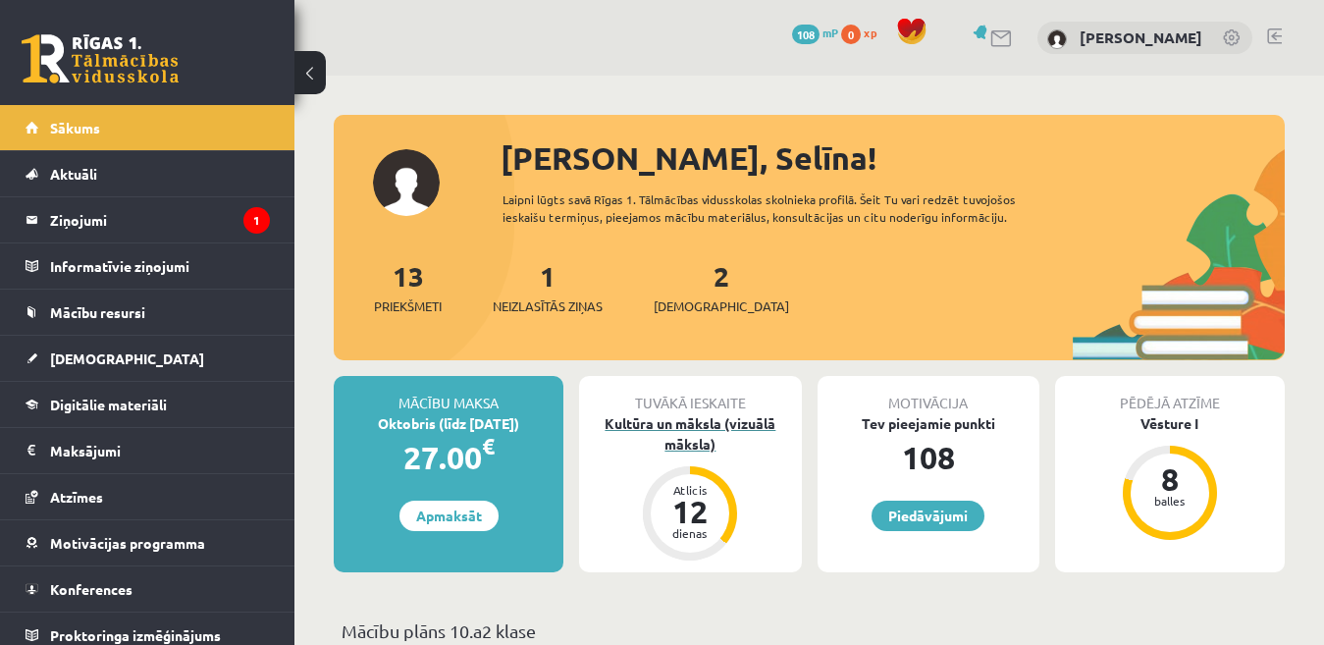
click at [679, 440] on div "Kultūra un māksla (vizuālā māksla)" at bounding box center [690, 433] width 222 height 41
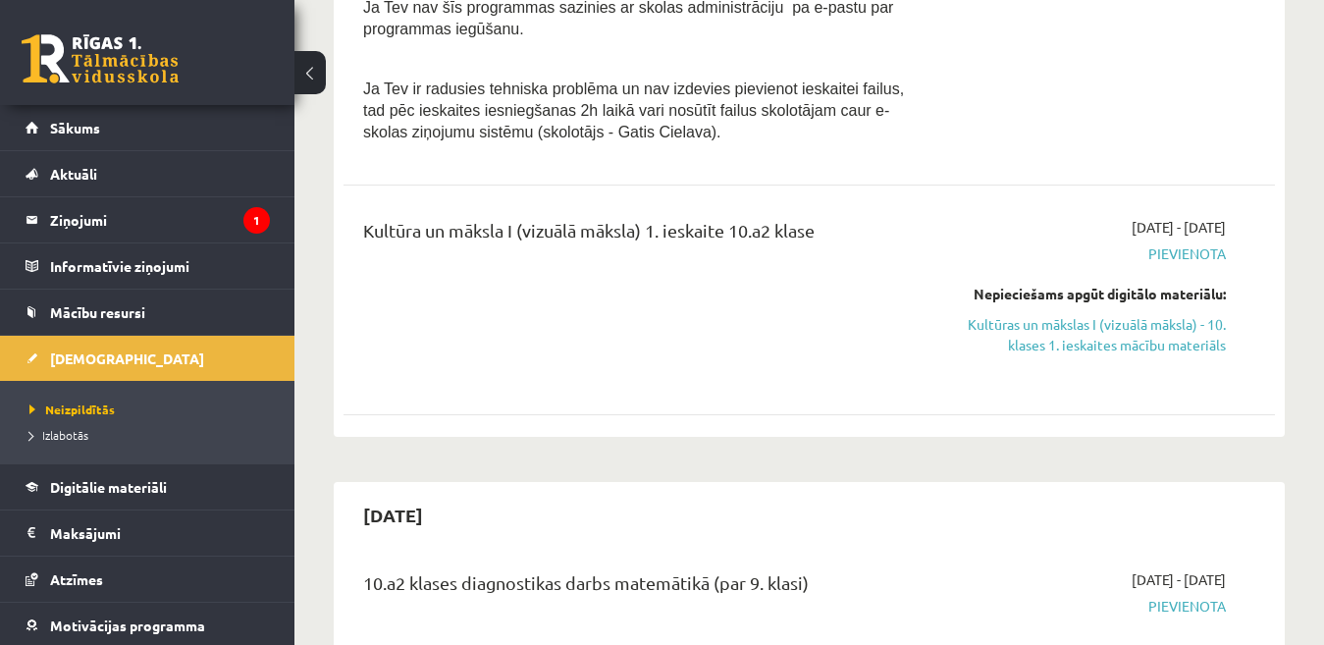
scroll to position [593, 0]
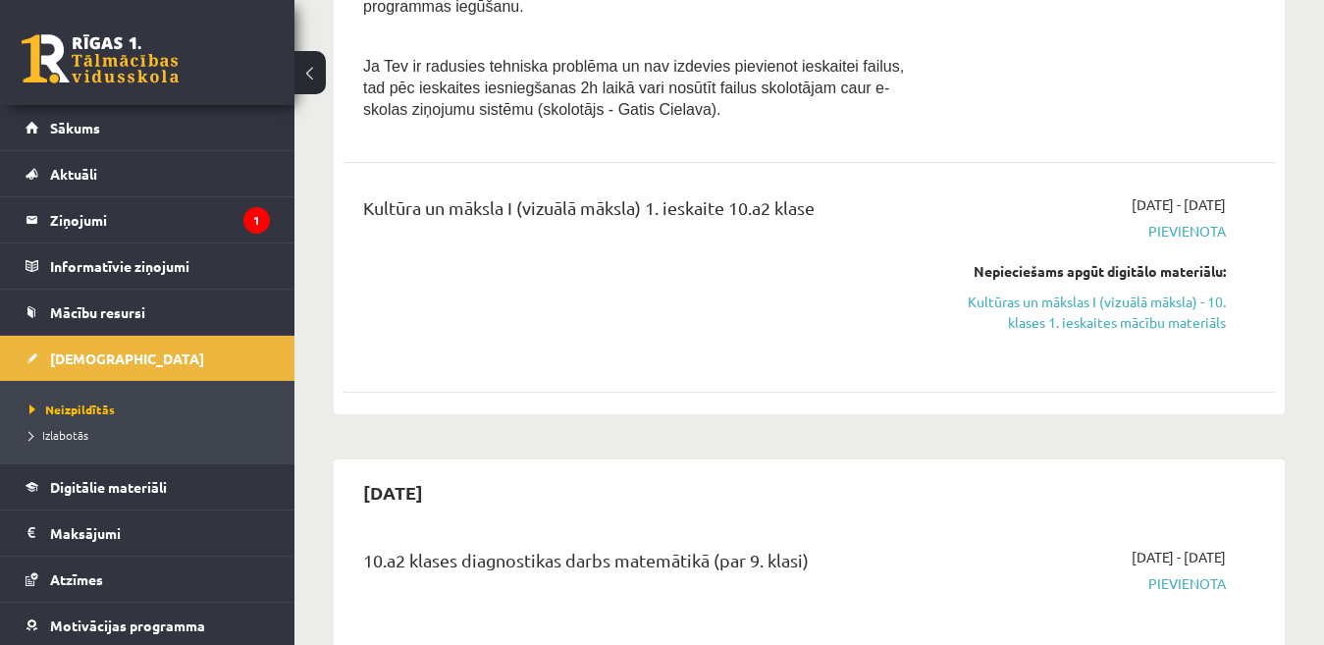
click at [490, 226] on div "Kultūra un māksla I (vizuālā māksla) 1. ieskaite 10.a2 klase" at bounding box center [645, 212] width 565 height 36
click at [66, 134] on span "Sākums" at bounding box center [75, 128] width 50 height 18
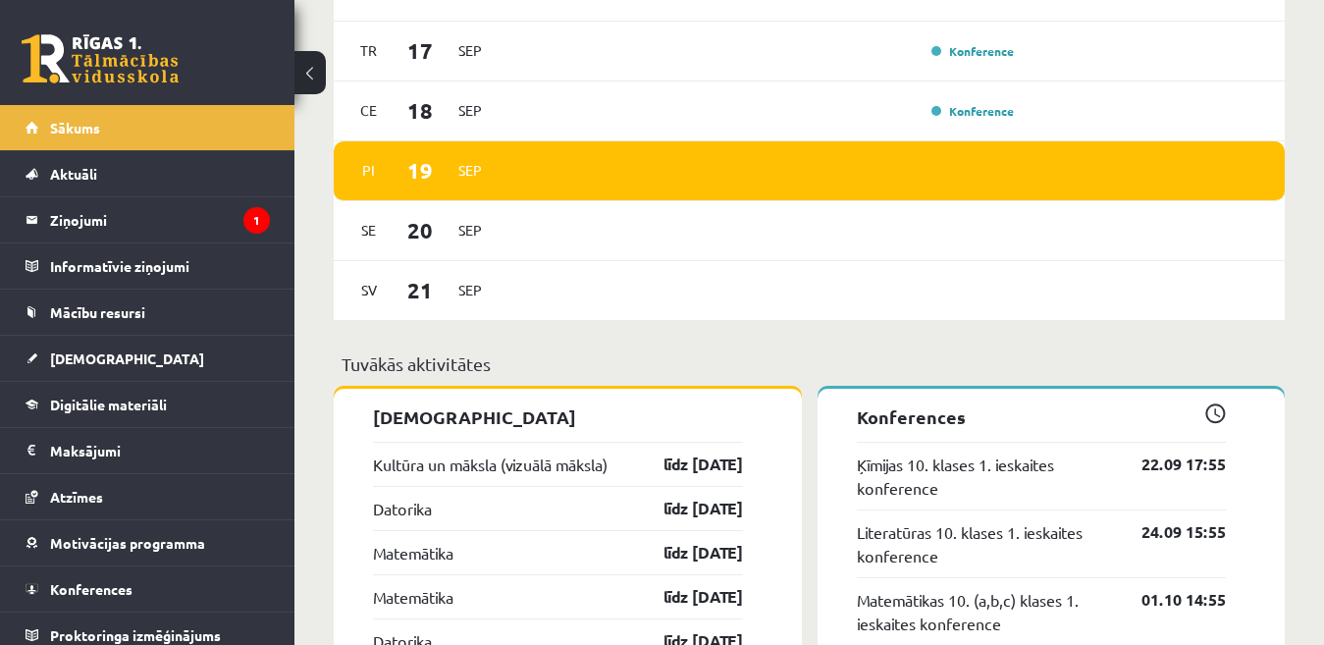
scroll to position [1449, 0]
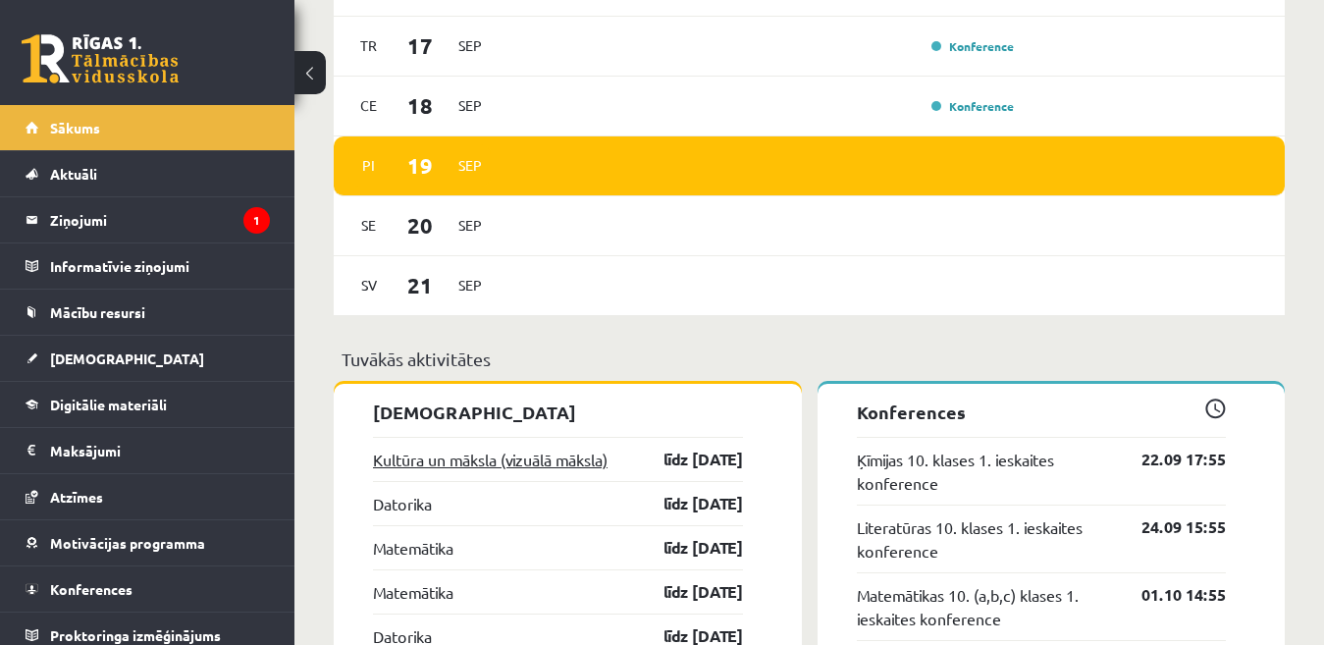
click at [472, 453] on link "Kultūra un māksla (vizuālā māksla)" at bounding box center [490, 460] width 235 height 24
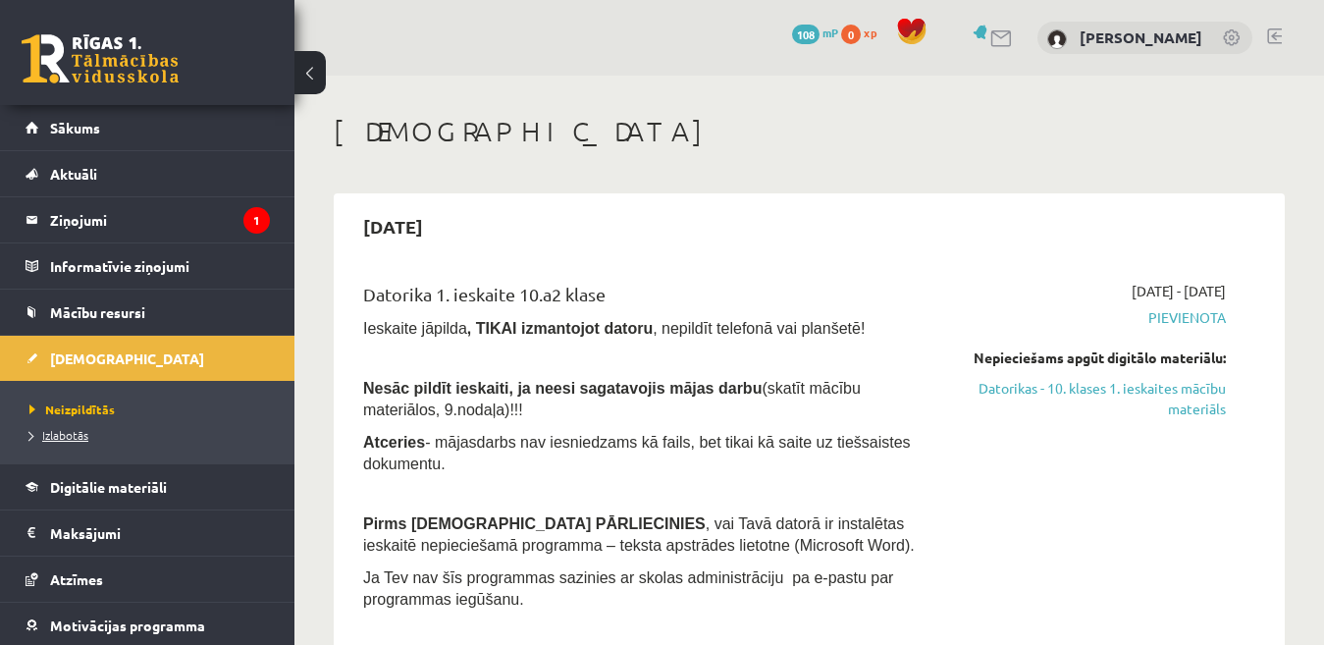
click at [44, 434] on span "Izlabotās" at bounding box center [58, 435] width 59 height 16
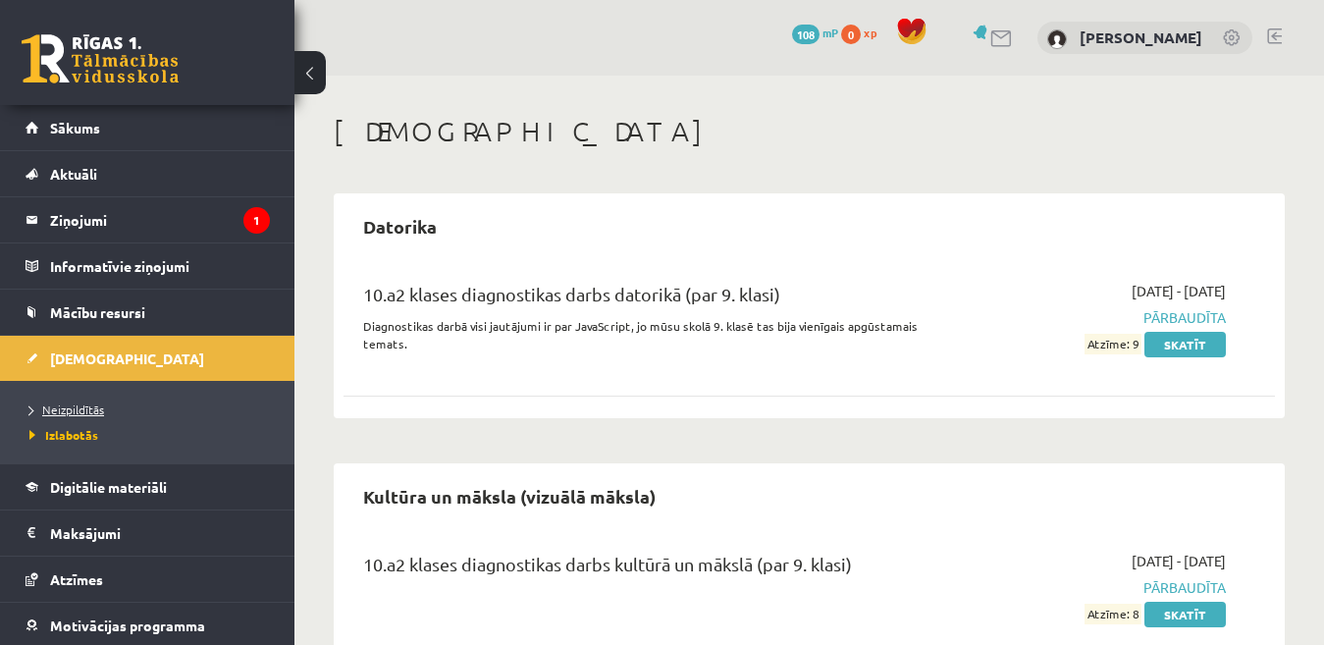
click at [46, 405] on span "Neizpildītās" at bounding box center [66, 409] width 75 height 16
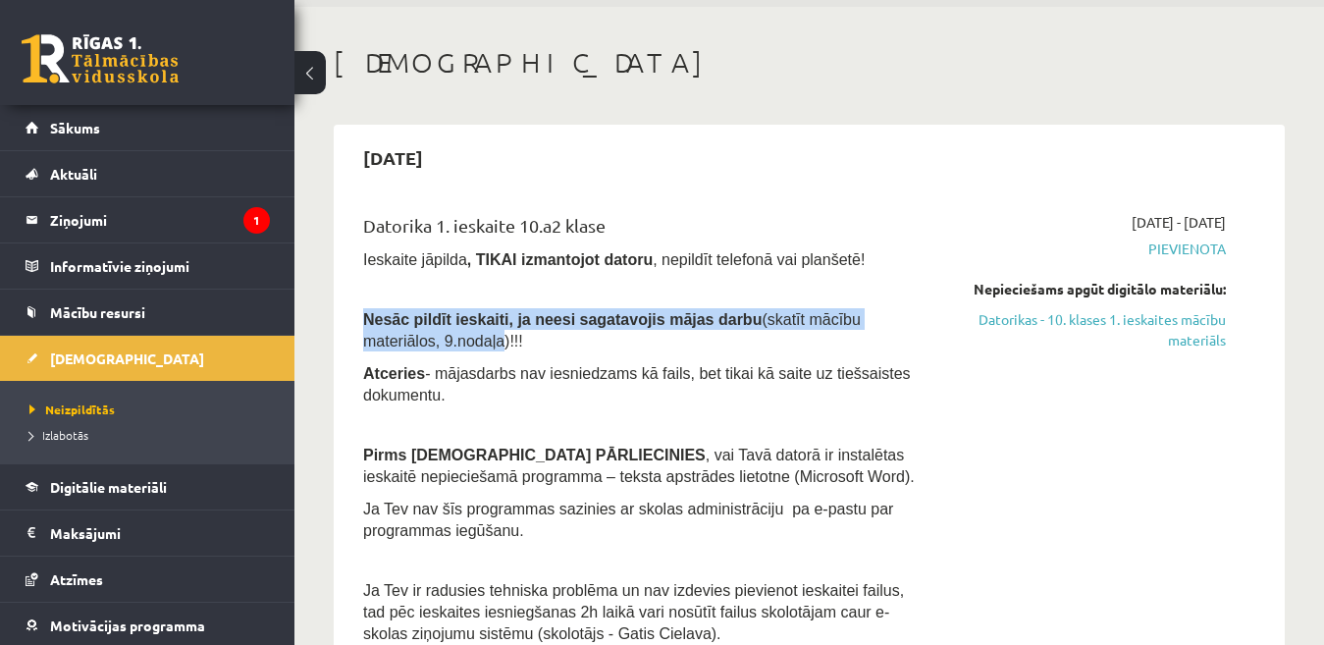
drag, startPoint x: 390, startPoint y: 312, endPoint x: 288, endPoint y: 197, distance: 153.7
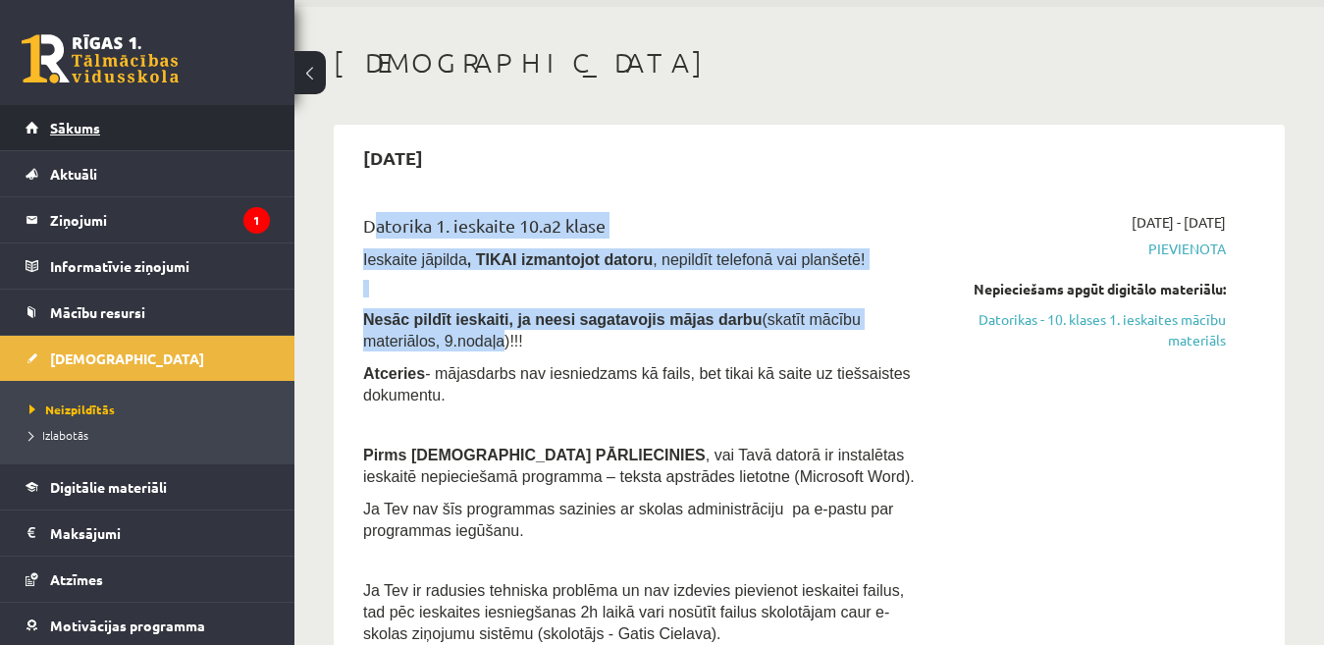
click at [191, 119] on link "Sākums" at bounding box center [148, 127] width 244 height 45
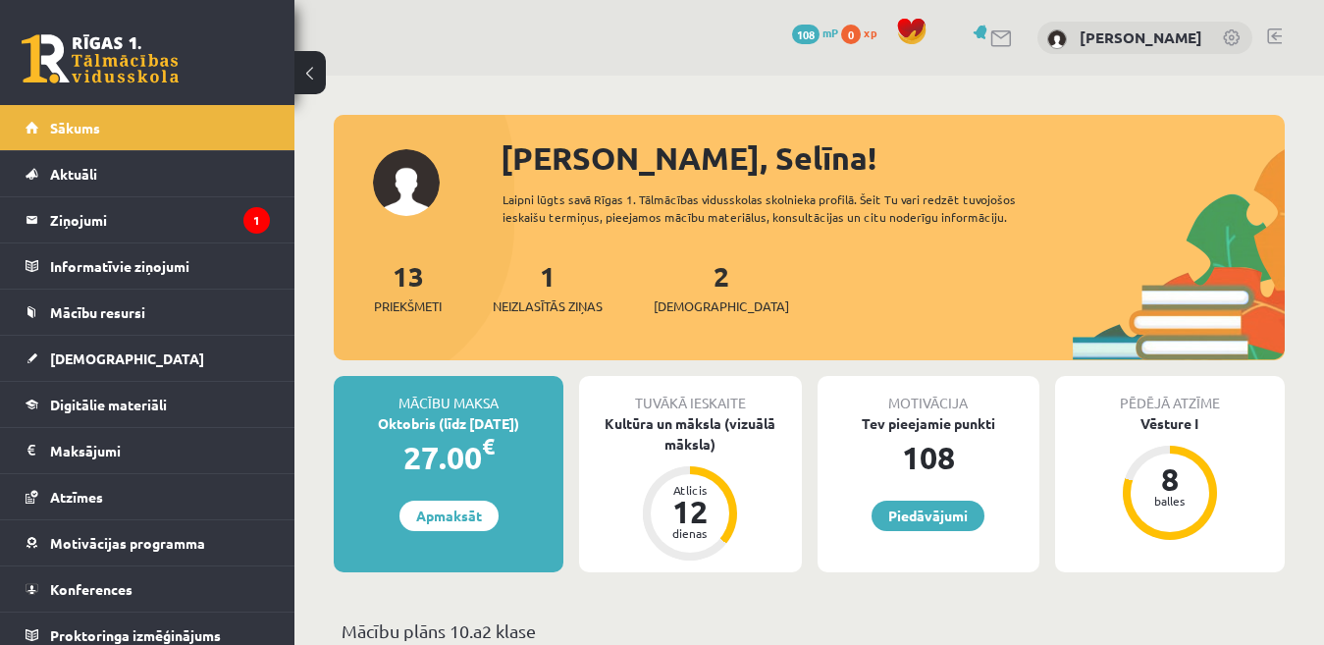
click at [1270, 29] on link at bounding box center [1274, 36] width 15 height 16
